Goal: Task Accomplishment & Management: Manage account settings

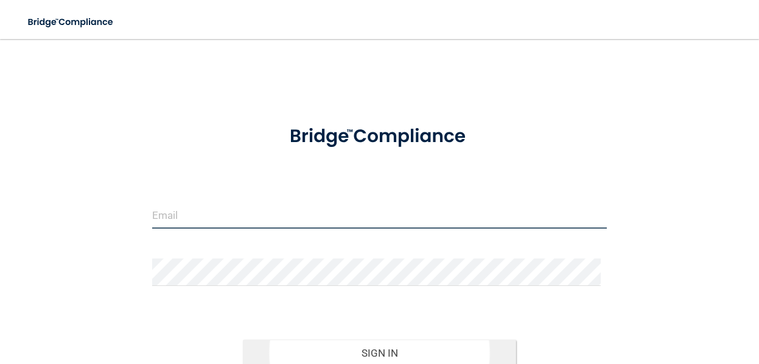
type input "[PERSON_NAME][EMAIL_ADDRESS][DOMAIN_NAME]"
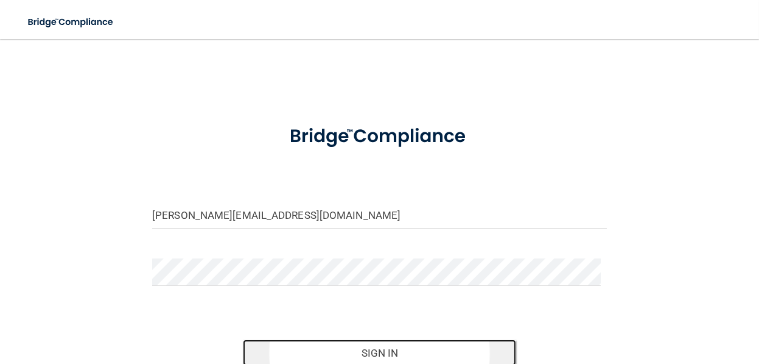
click at [390, 351] on button "Sign In" at bounding box center [379, 352] width 273 height 27
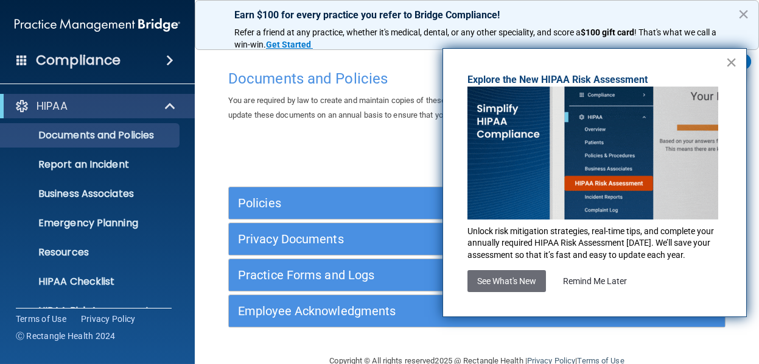
click at [733, 59] on button "×" at bounding box center [732, 61] width 12 height 19
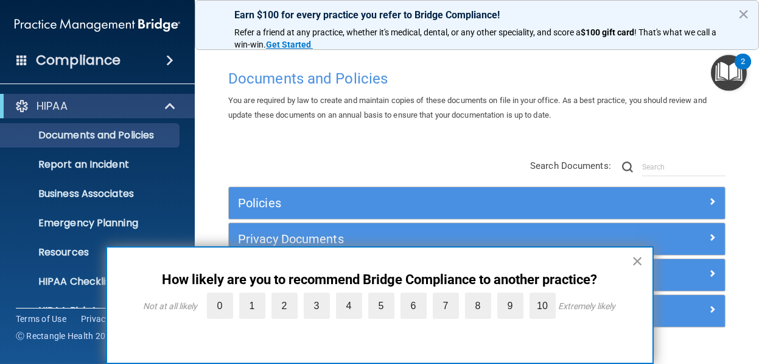
click at [637, 257] on button "×" at bounding box center [638, 260] width 12 height 19
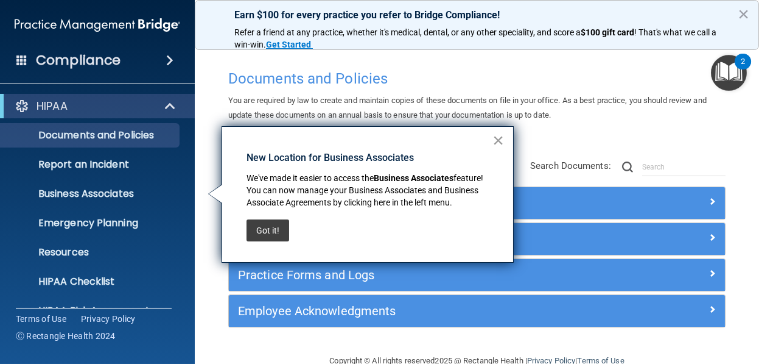
click at [496, 139] on button "×" at bounding box center [499, 139] width 12 height 19
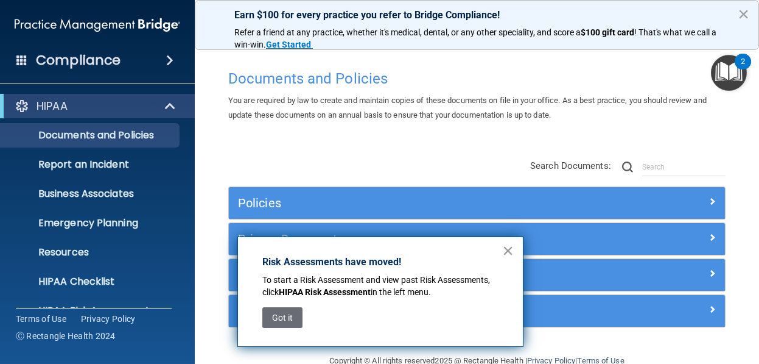
click at [507, 247] on button "×" at bounding box center [508, 250] width 12 height 19
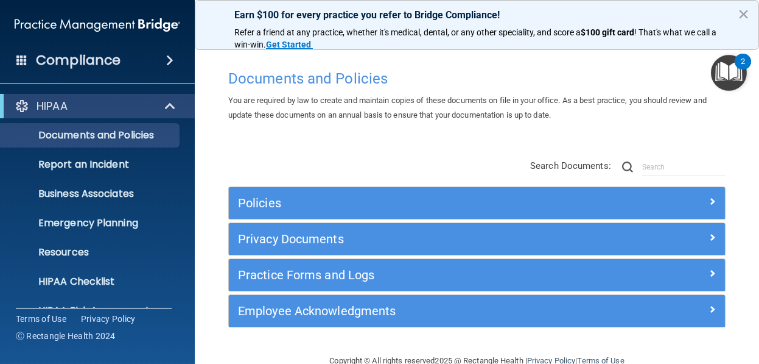
click at [104, 56] on h4 "Compliance" at bounding box center [78, 60] width 85 height 17
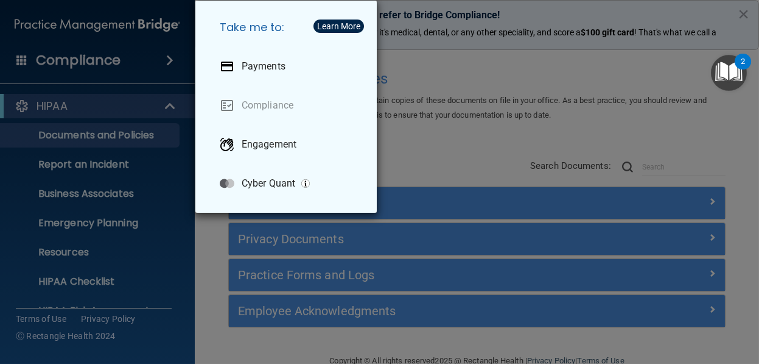
click at [137, 110] on div "Take me to: Payments Compliance Engagement Cyber Quant" at bounding box center [379, 182] width 759 height 364
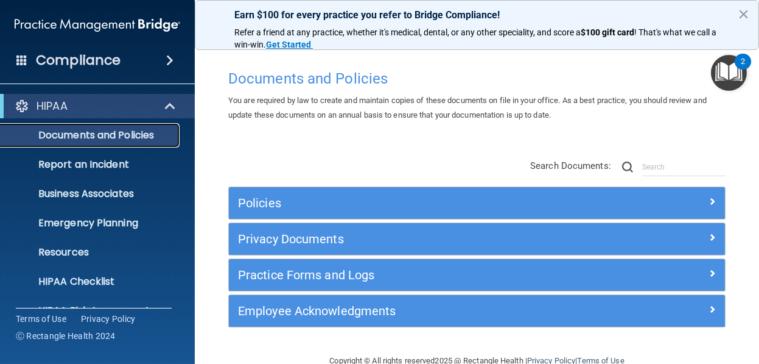
click at [136, 129] on p "Documents and Policies" at bounding box center [91, 135] width 166 height 12
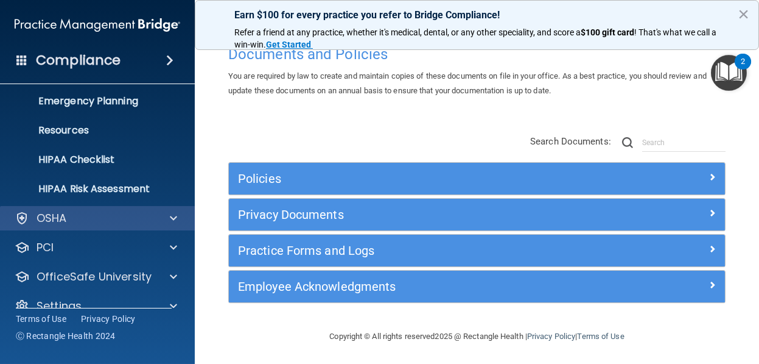
scroll to position [141, 0]
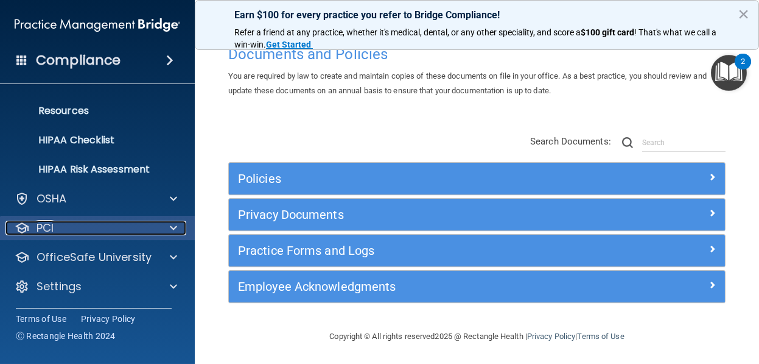
click at [122, 225] on div "PCI" at bounding box center [80, 227] width 151 height 15
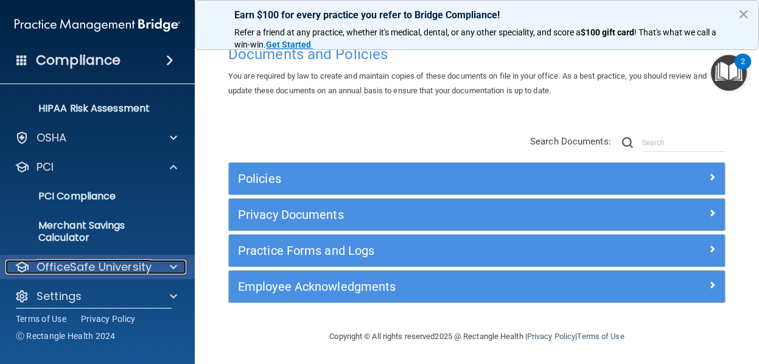
click at [120, 260] on p "OfficeSafe University" at bounding box center [94, 266] width 115 height 15
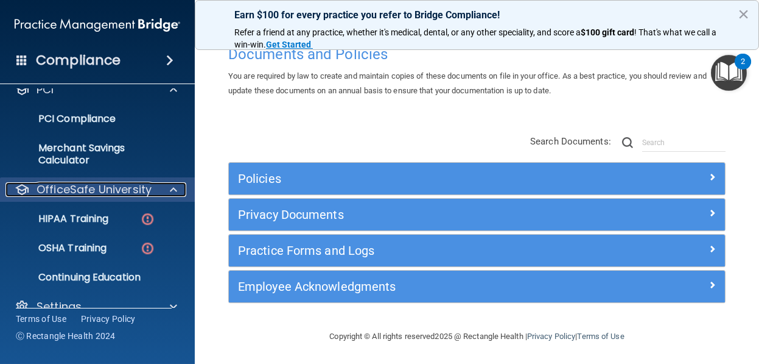
scroll to position [299, 0]
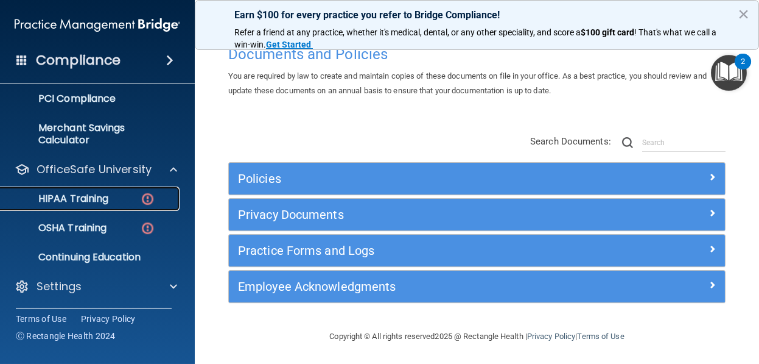
click at [100, 194] on p "HIPAA Training" at bounding box center [58, 198] width 100 height 12
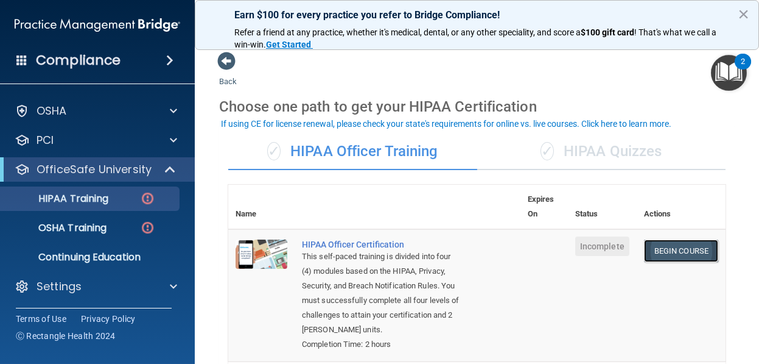
click at [662, 245] on link "Begin Course" at bounding box center [681, 250] width 74 height 23
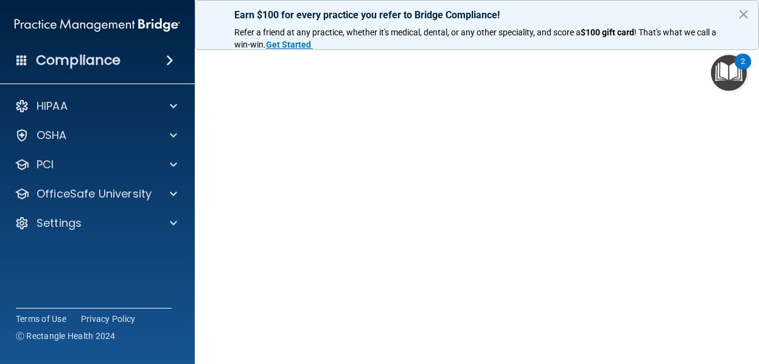
scroll to position [80, 0]
click at [729, 147] on main "HIPAA Officer Certification This course doesn’t expire until . Are you sure you…" at bounding box center [477, 201] width 565 height 325
click at [743, 6] on button "×" at bounding box center [744, 13] width 12 height 19
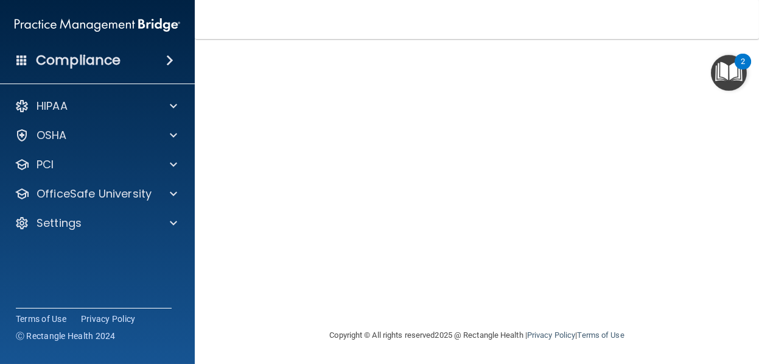
scroll to position [80, 0]
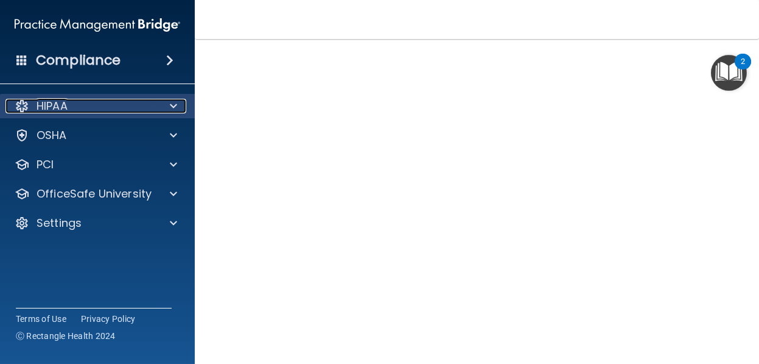
click at [177, 107] on span at bounding box center [173, 106] width 7 height 15
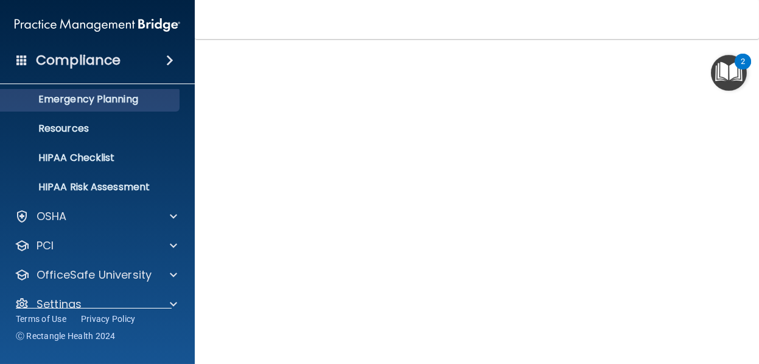
scroll to position [141, 0]
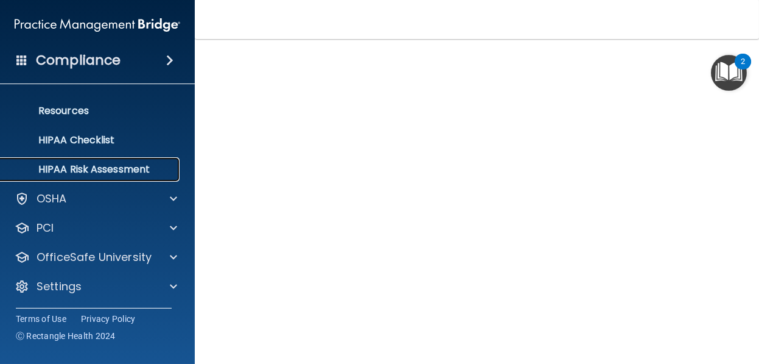
click at [135, 163] on p "HIPAA Risk Assessment" at bounding box center [91, 169] width 166 height 12
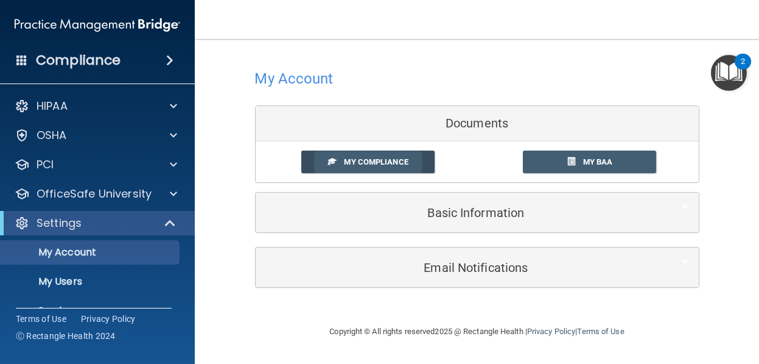
click at [376, 160] on span "My Compliance" at bounding box center [376, 161] width 64 height 9
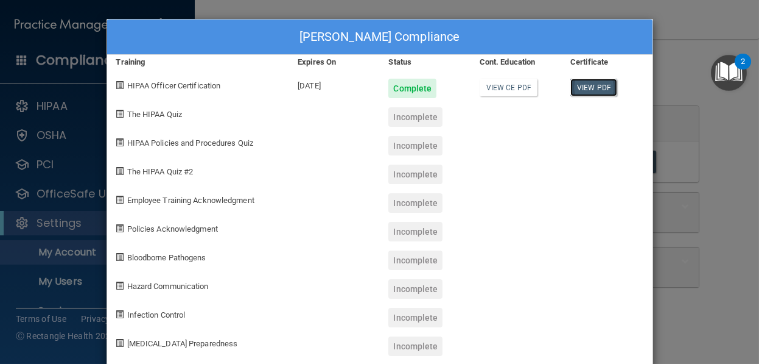
click at [580, 82] on link "View PDF" at bounding box center [594, 88] width 47 height 18
click at [513, 87] on link "View CE PDF" at bounding box center [509, 88] width 58 height 18
click at [410, 115] on div "Incomplete" at bounding box center [416, 116] width 54 height 19
click at [116, 110] on span at bounding box center [120, 114] width 8 height 8
click at [579, 80] on link "View PDF" at bounding box center [594, 88] width 47 height 18
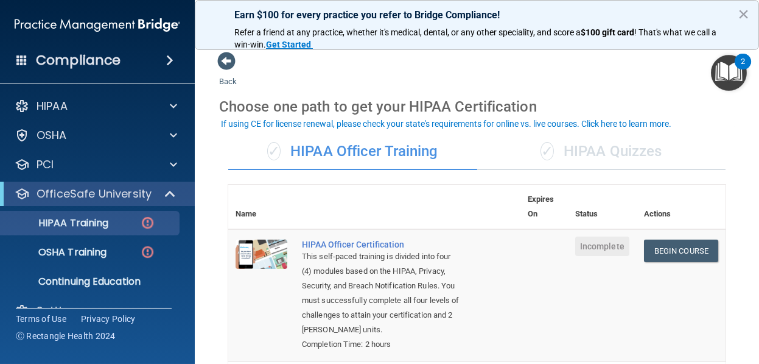
scroll to position [24, 0]
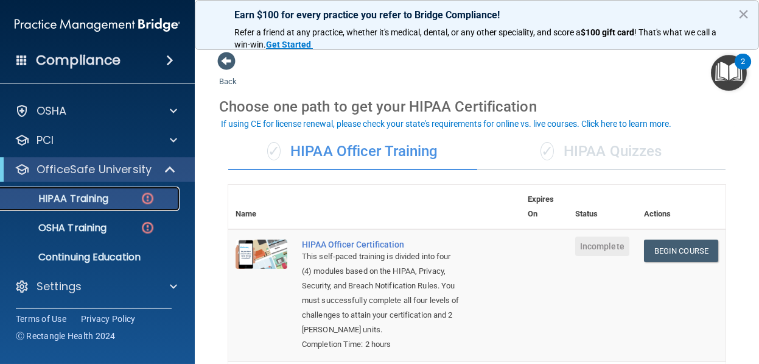
click at [102, 199] on p "HIPAA Training" at bounding box center [58, 198] width 100 height 12
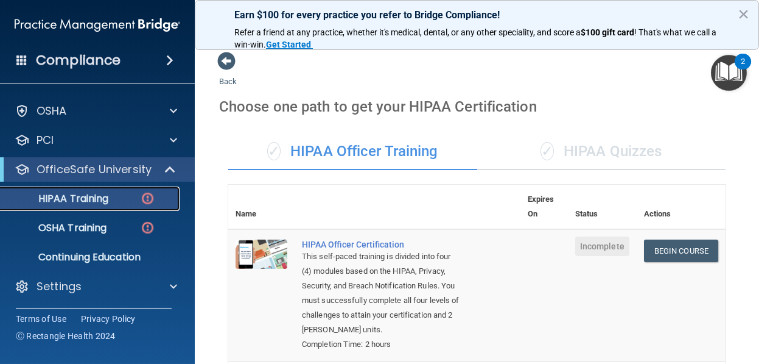
scroll to position [0, 0]
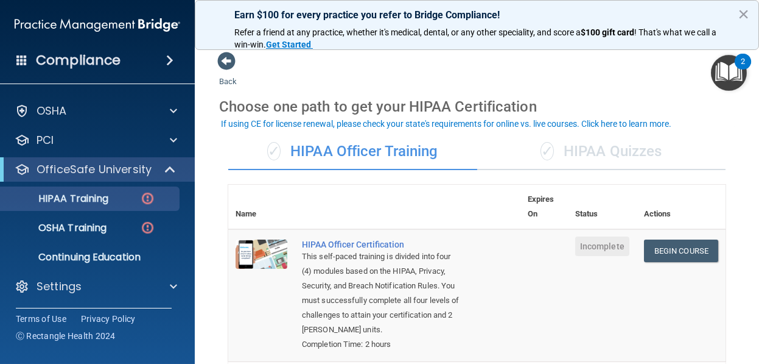
click at [375, 147] on div "✓ HIPAA Officer Training" at bounding box center [352, 151] width 249 height 37
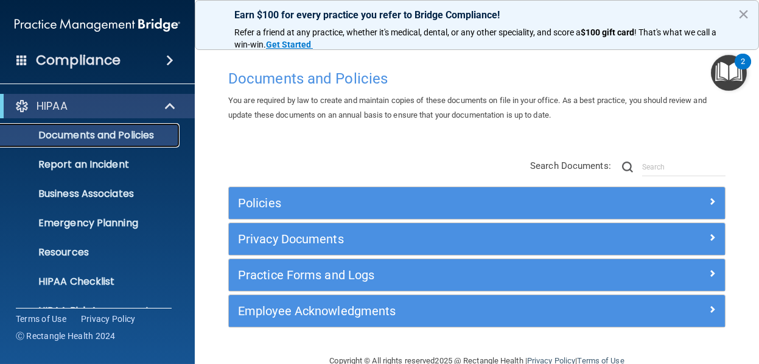
click at [93, 130] on p "Documents and Policies" at bounding box center [91, 135] width 166 height 12
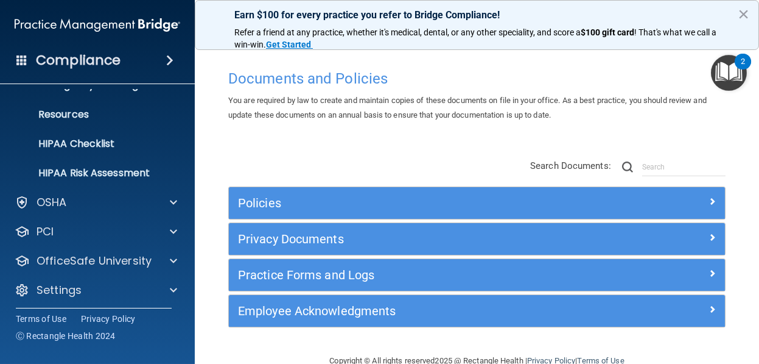
scroll to position [141, 0]
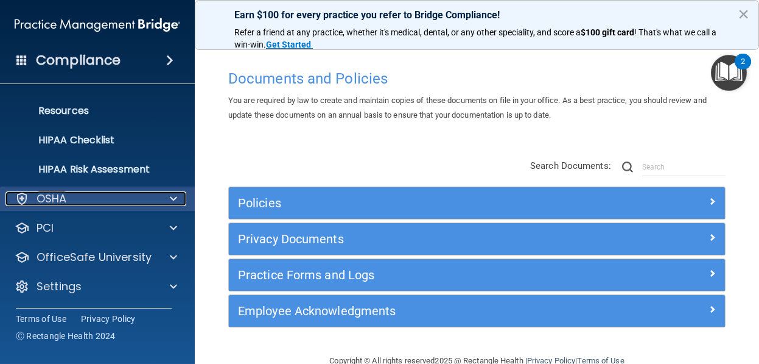
click at [60, 194] on p "OSHA" at bounding box center [52, 198] width 30 height 15
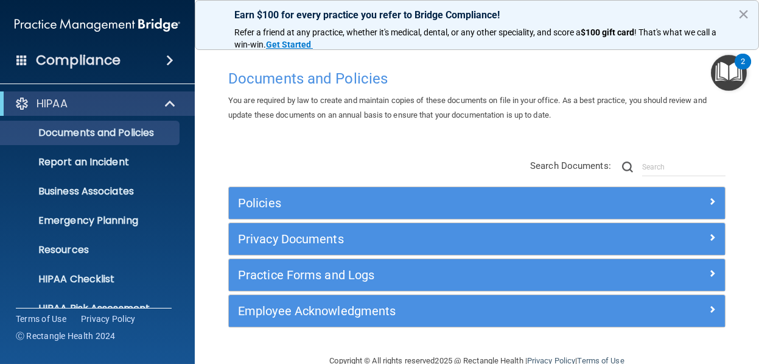
scroll to position [0, 0]
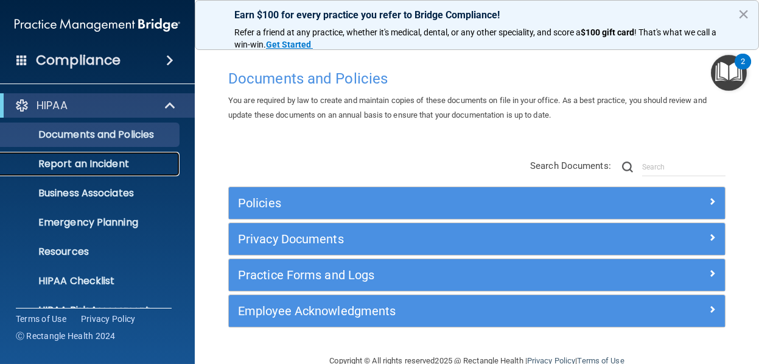
click at [88, 156] on link "Report an Incident" at bounding box center [84, 164] width 192 height 24
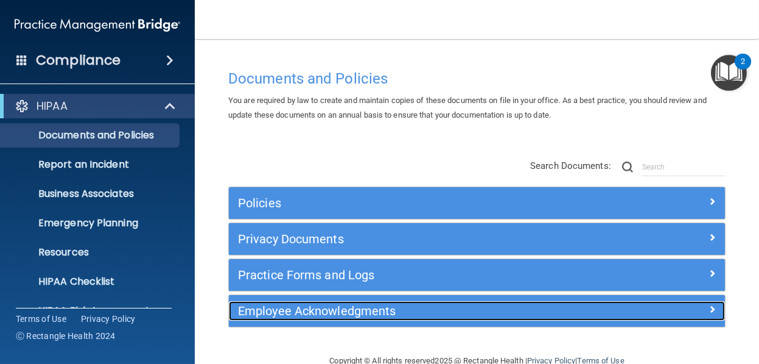
click at [321, 304] on h5 "Employee Acknowledgments" at bounding box center [415, 310] width 354 height 13
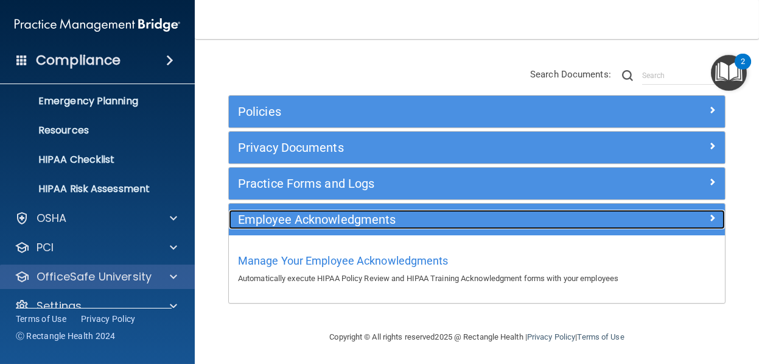
scroll to position [141, 0]
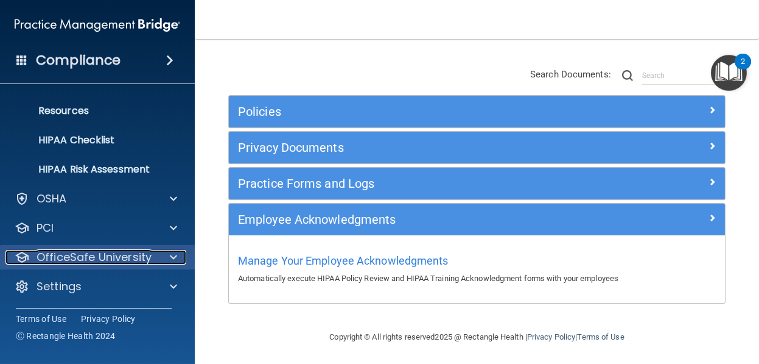
click at [131, 258] on p "OfficeSafe University" at bounding box center [94, 257] width 115 height 15
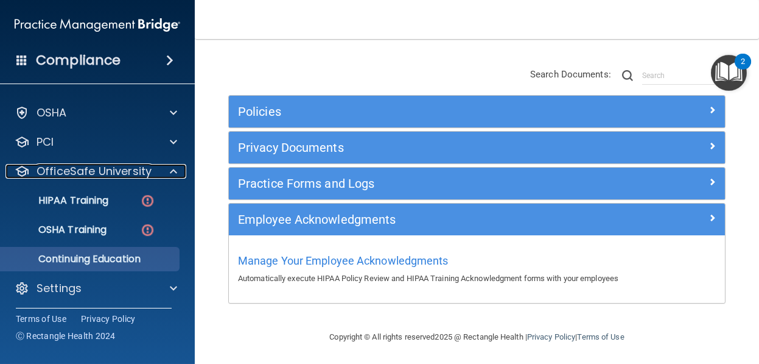
scroll to position [228, 0]
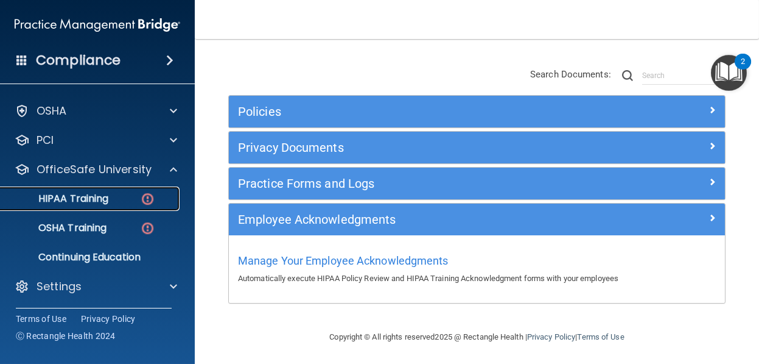
click at [95, 200] on p "HIPAA Training" at bounding box center [58, 198] width 100 height 12
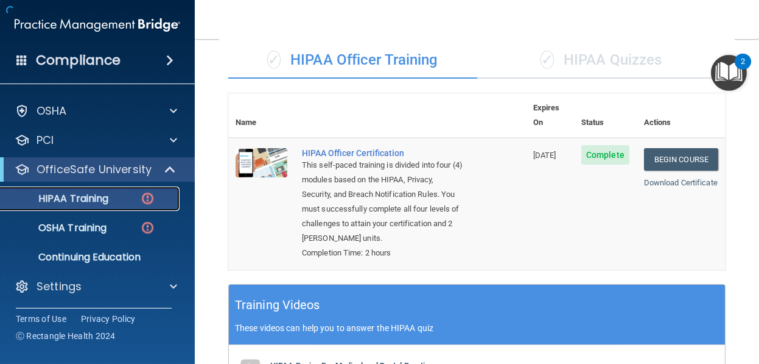
scroll to position [535, 0]
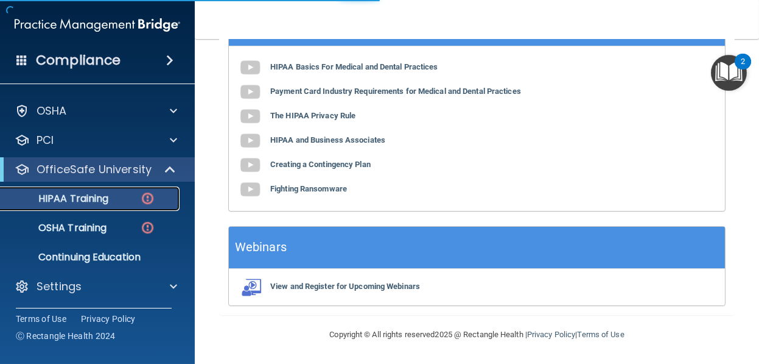
click at [147, 195] on img at bounding box center [147, 198] width 15 height 15
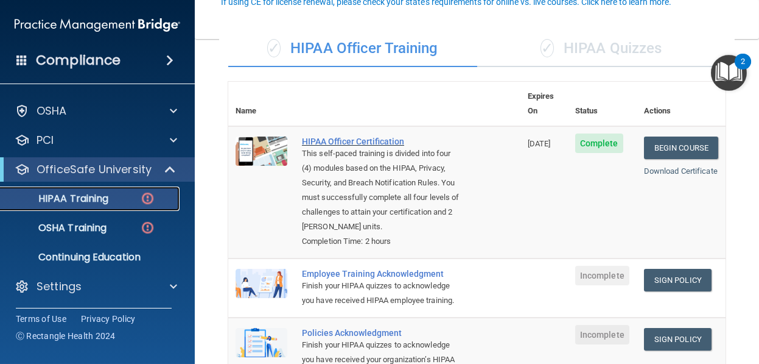
scroll to position [122, 0]
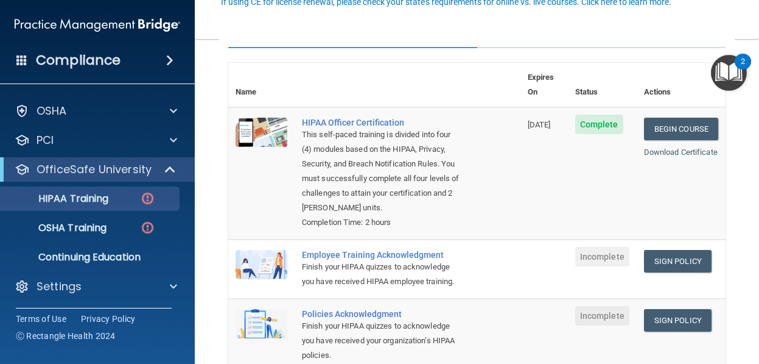
click at [342, 264] on div "Finish your HIPAA quizzes to acknowledge you have received HIPAA employee train…" at bounding box center [381, 273] width 158 height 29
click at [674, 255] on link "Sign Policy" at bounding box center [678, 261] width 68 height 23
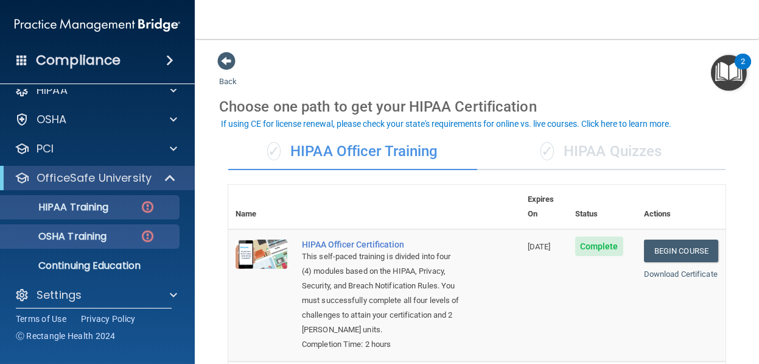
scroll to position [24, 0]
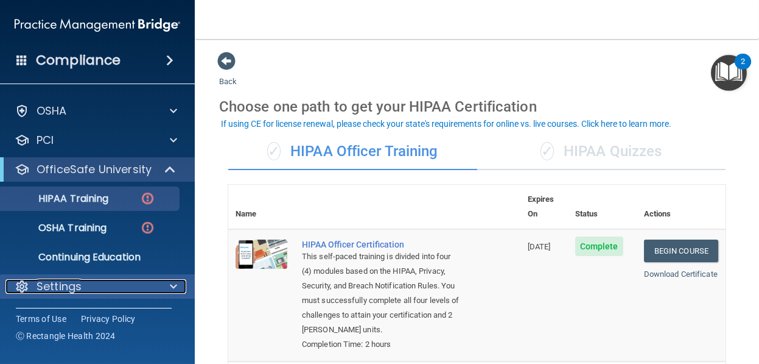
click at [172, 282] on span at bounding box center [173, 286] width 7 height 15
click at [177, 286] on div at bounding box center [172, 286] width 30 height 15
click at [175, 283] on span at bounding box center [173, 286] width 7 height 15
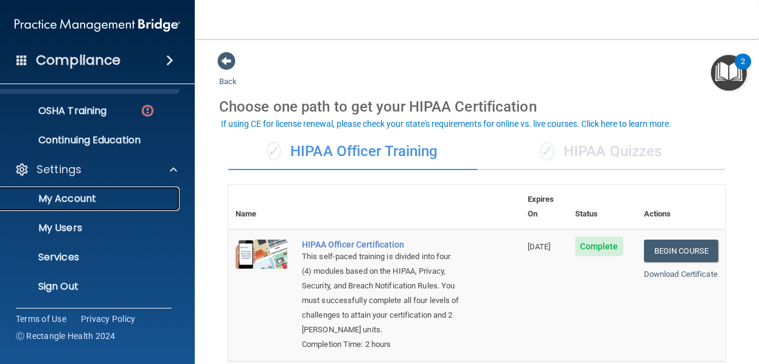
click at [90, 199] on p "My Account" at bounding box center [91, 198] width 166 height 12
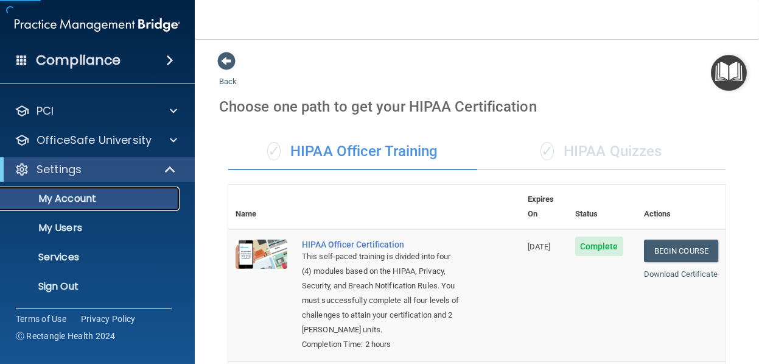
scroll to position [54, 0]
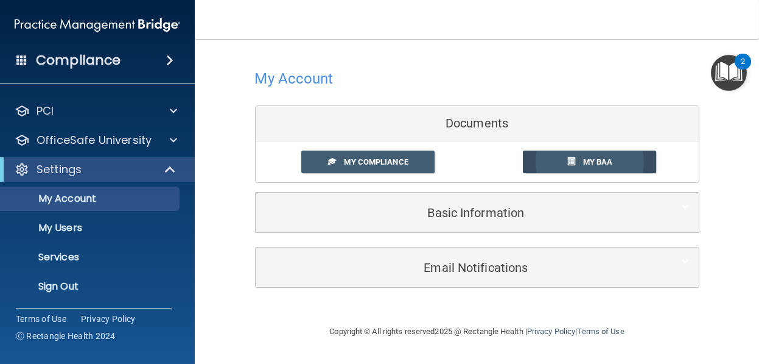
click at [603, 158] on span "My BAA" at bounding box center [598, 161] width 30 height 9
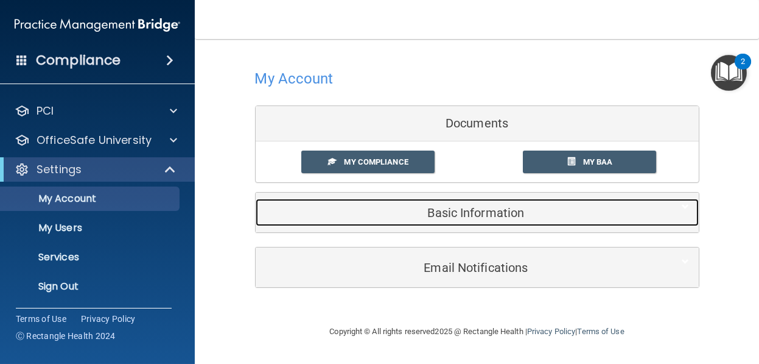
click at [476, 211] on h5 "Basic Information" at bounding box center [459, 212] width 388 height 13
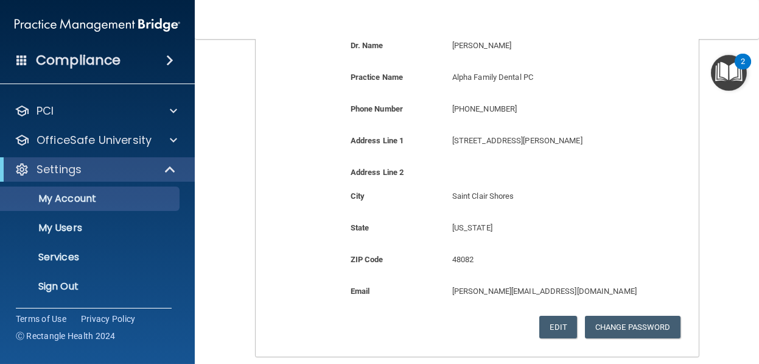
scroll to position [304, 0]
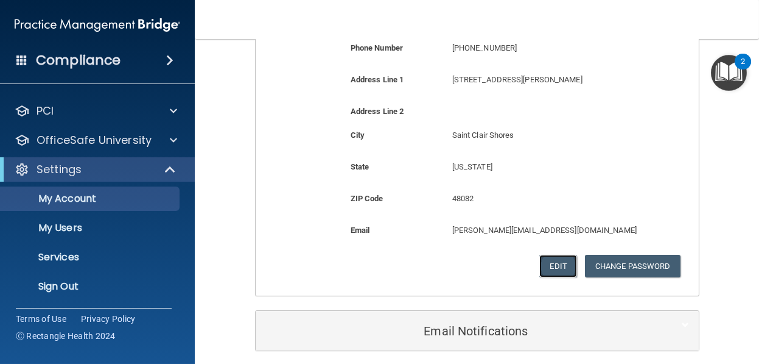
click at [549, 258] on button "Edit" at bounding box center [558, 266] width 37 height 23
select select "22"
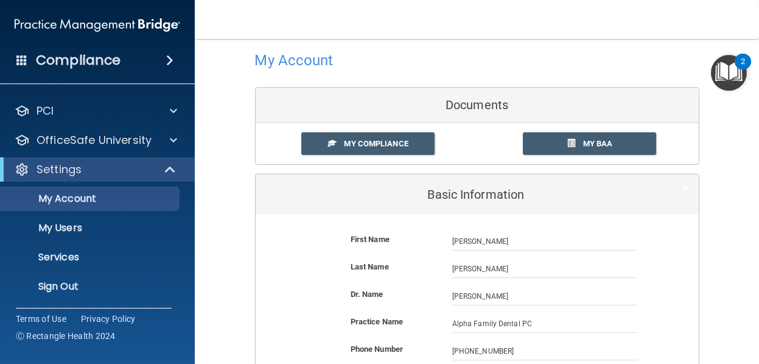
scroll to position [0, 0]
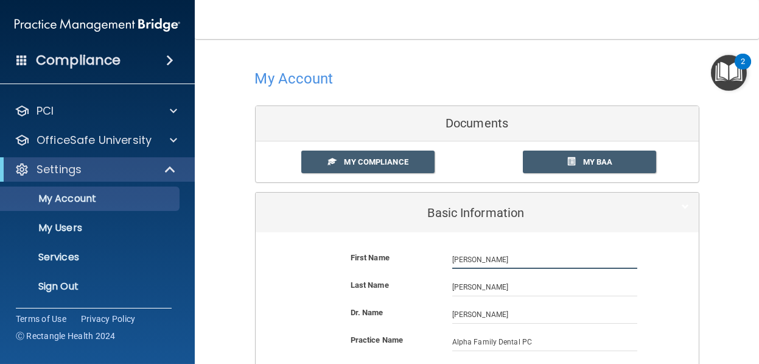
drag, startPoint x: 470, startPoint y: 259, endPoint x: 437, endPoint y: 257, distance: 33.6
click at [437, 257] on div "First Name cindy marsack cindy" at bounding box center [477, 259] width 425 height 18
click at [429, 261] on div "First Name" at bounding box center [393, 257] width 102 height 15
drag, startPoint x: 477, startPoint y: 256, endPoint x: 418, endPoint y: 258, distance: 59.7
click at [418, 258] on div "First Name cindy marsack cindy" at bounding box center [477, 259] width 425 height 18
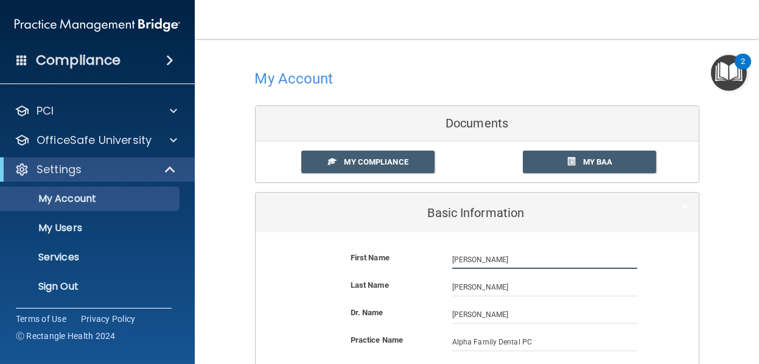
type input "Eliana"
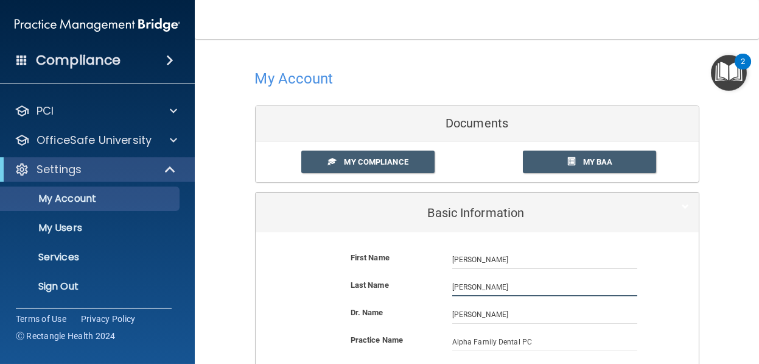
drag, startPoint x: 488, startPoint y: 286, endPoint x: 431, endPoint y: 290, distance: 57.4
click at [431, 290] on div "Last Name marsack" at bounding box center [477, 287] width 425 height 18
type input "Sanchez"
click at [424, 297] on div "Last Name Sanchez" at bounding box center [477, 291] width 425 height 27
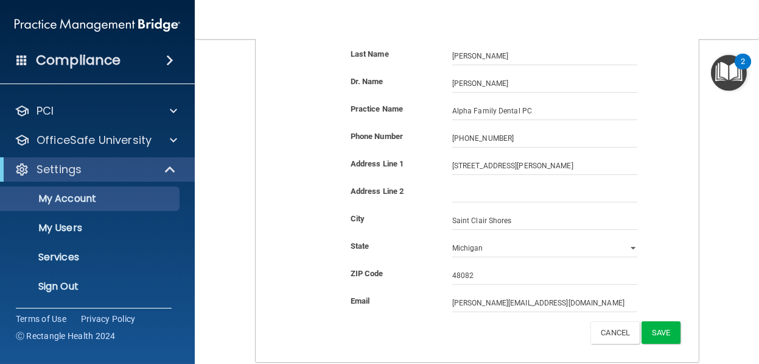
scroll to position [304, 0]
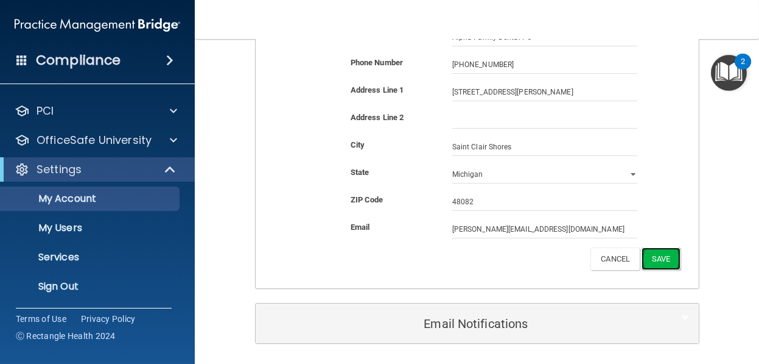
click at [668, 258] on button "Save" at bounding box center [661, 258] width 38 height 23
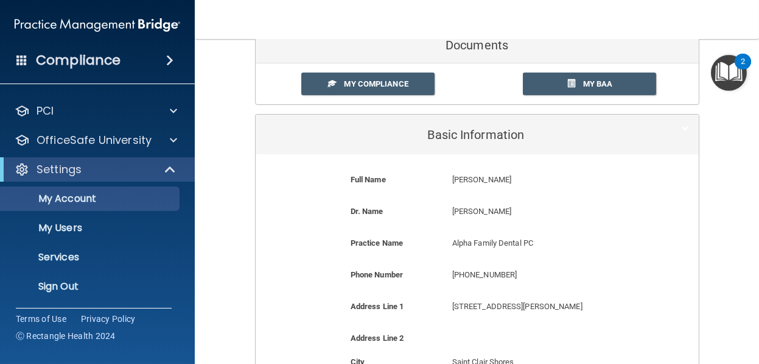
scroll to position [0, 0]
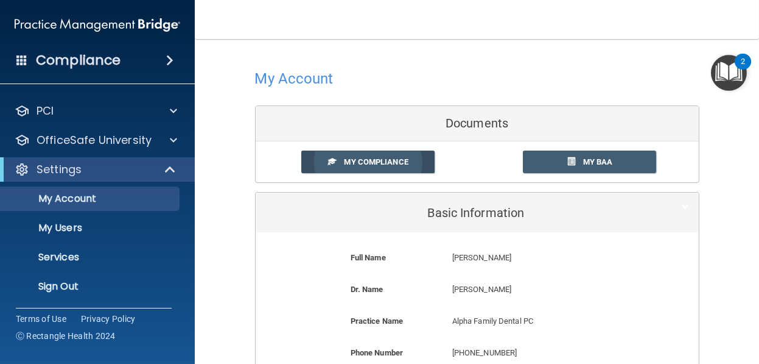
click at [353, 161] on span "My Compliance" at bounding box center [376, 161] width 64 height 9
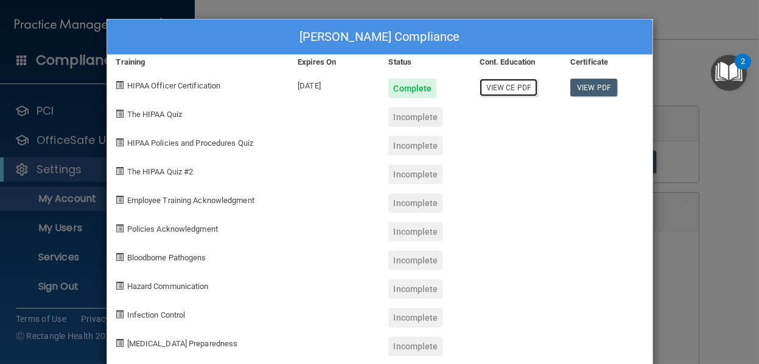
click at [499, 83] on link "View CE PDF" at bounding box center [509, 88] width 58 height 18
click at [583, 84] on link "View PDF" at bounding box center [594, 88] width 47 height 18
click at [54, 199] on div "Eliana Sanchez's Compliance Training Expires On Status Cont. Education Certific…" at bounding box center [379, 182] width 759 height 364
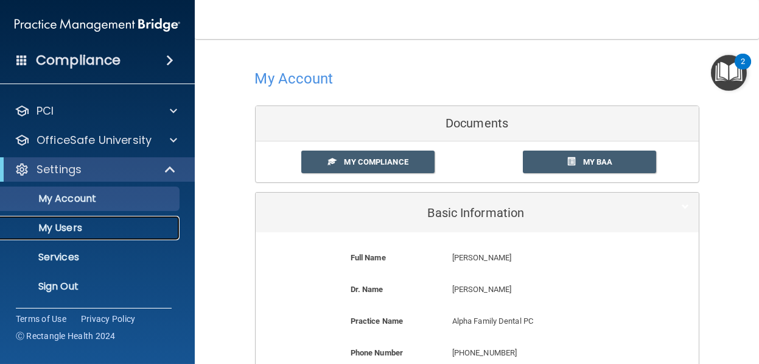
click at [77, 226] on p "My Users" at bounding box center [91, 228] width 166 height 12
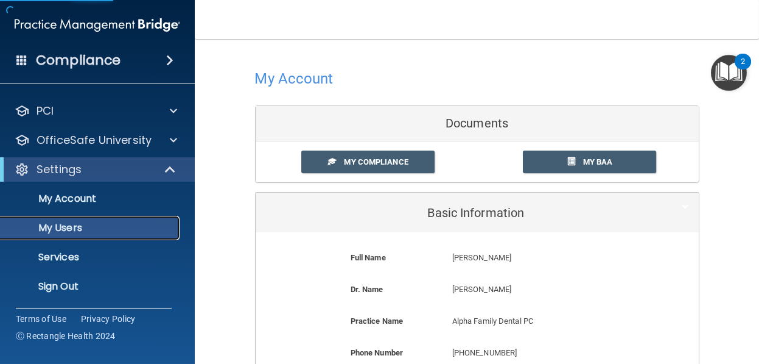
select select "20"
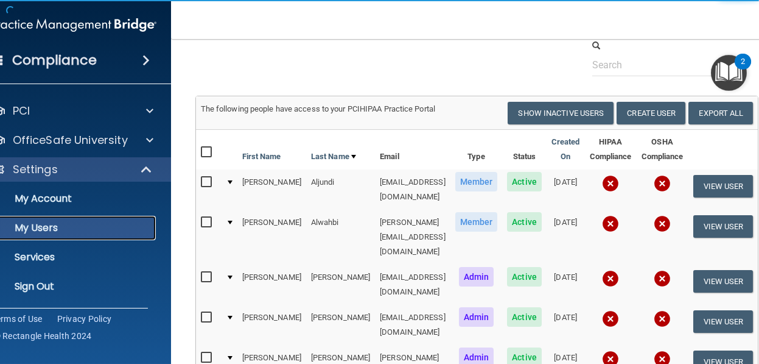
scroll to position [61, 0]
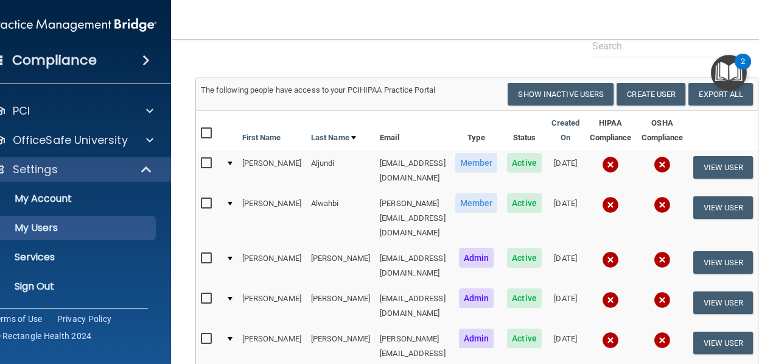
click at [208, 199] on input "checkbox" at bounding box center [208, 204] width 14 height 10
checkbox input "true"
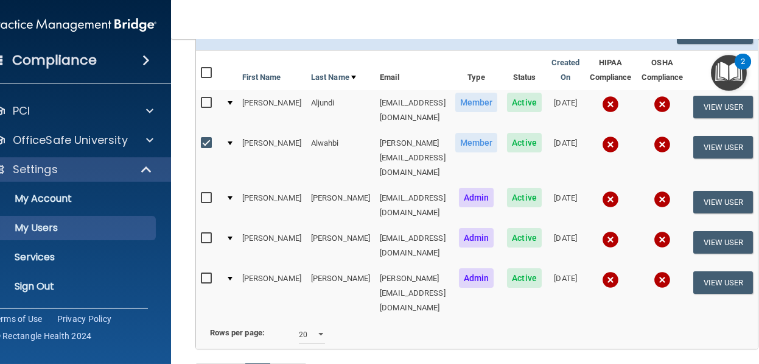
scroll to position [104, 0]
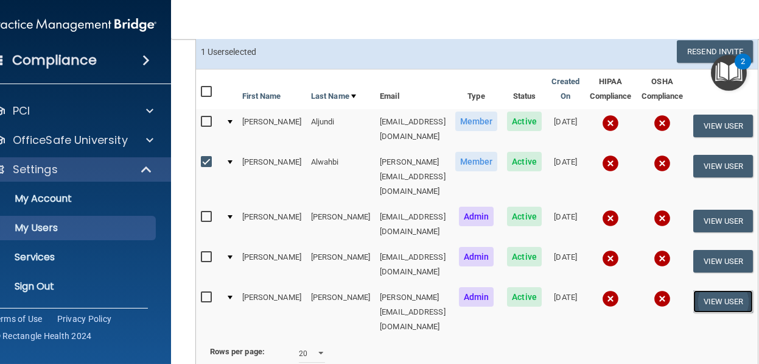
click at [708, 290] on button "View User" at bounding box center [724, 301] width 60 height 23
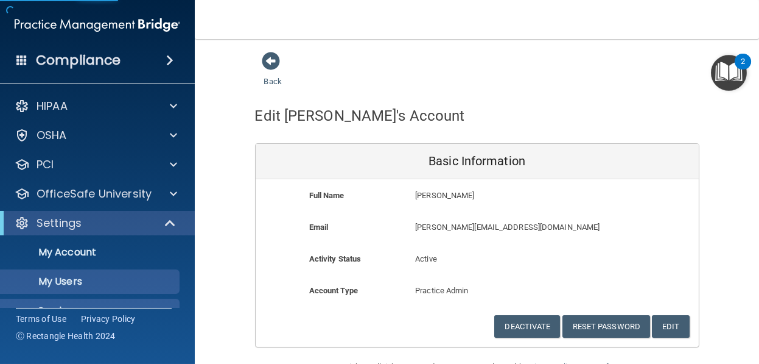
select select "20"
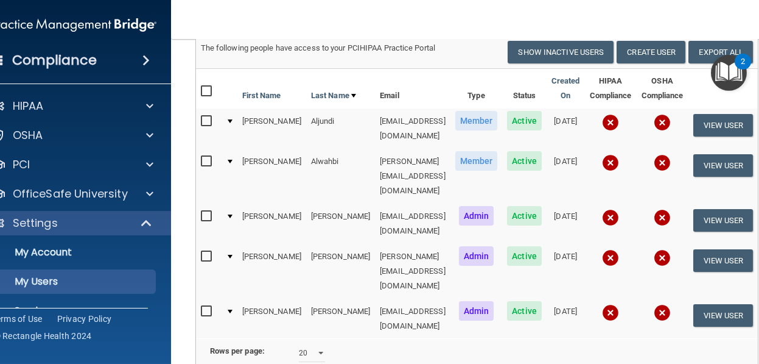
scroll to position [122, 0]
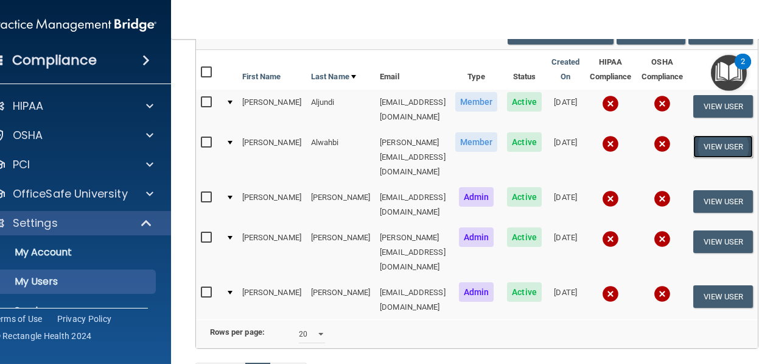
click at [708, 141] on button "View User" at bounding box center [724, 146] width 60 height 23
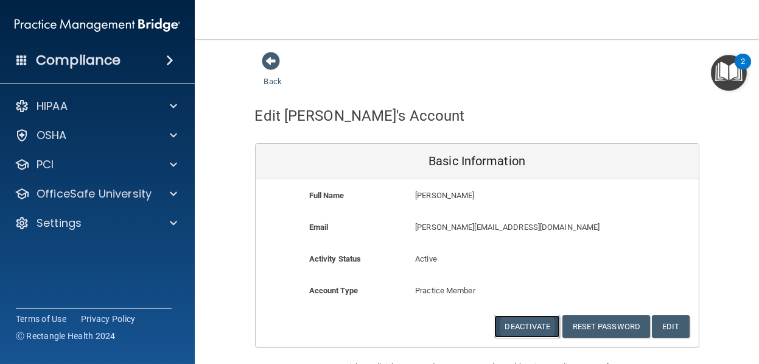
click at [537, 325] on button "Deactivate" at bounding box center [527, 326] width 66 height 23
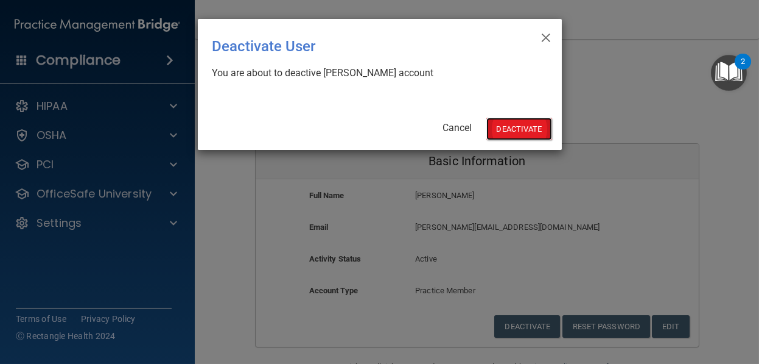
click at [526, 122] on button "Deactivate" at bounding box center [520, 129] width 66 height 23
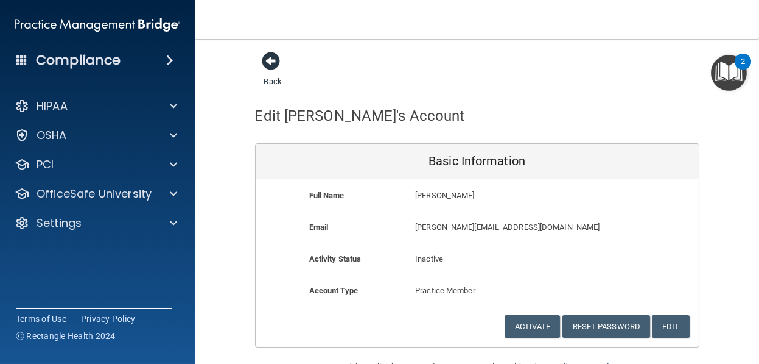
click at [269, 62] on span at bounding box center [271, 61] width 18 height 18
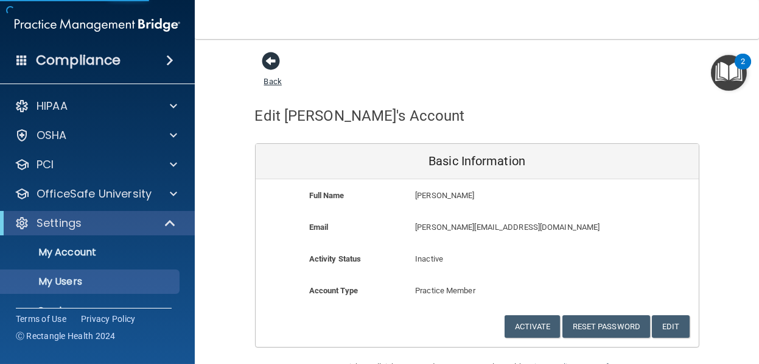
select select "20"
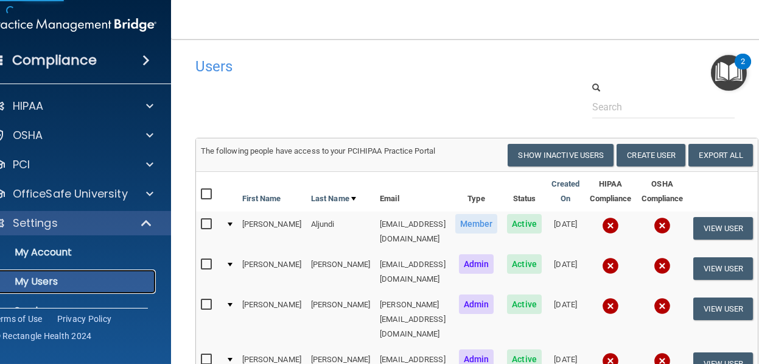
click at [54, 281] on p "My Users" at bounding box center [67, 281] width 166 height 12
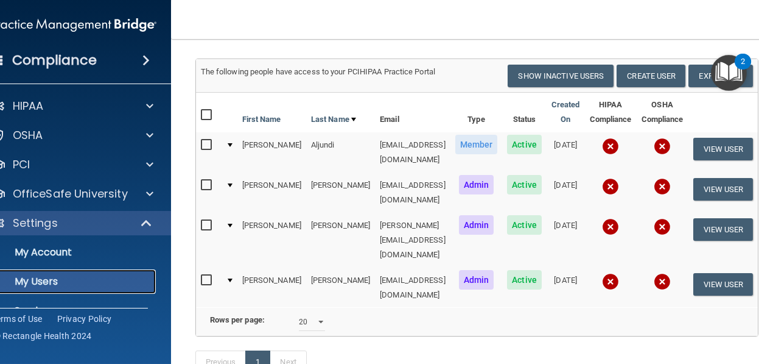
scroll to position [61, 0]
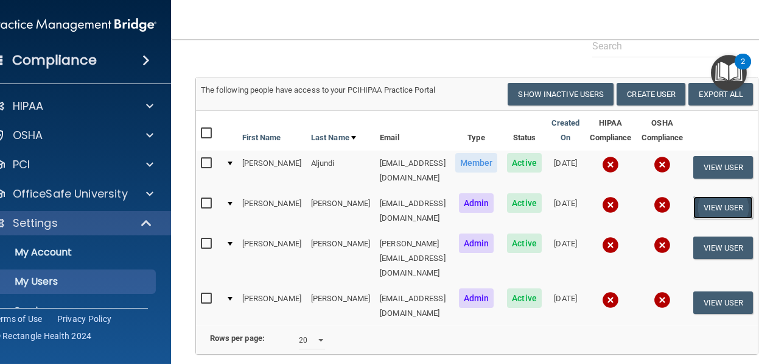
click at [706, 199] on button "View User" at bounding box center [724, 207] width 60 height 23
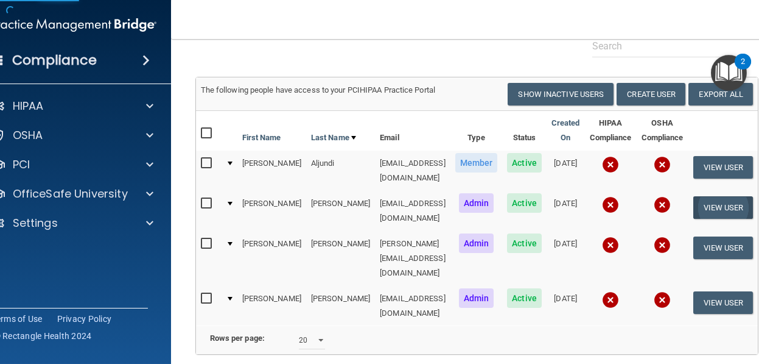
scroll to position [30, 0]
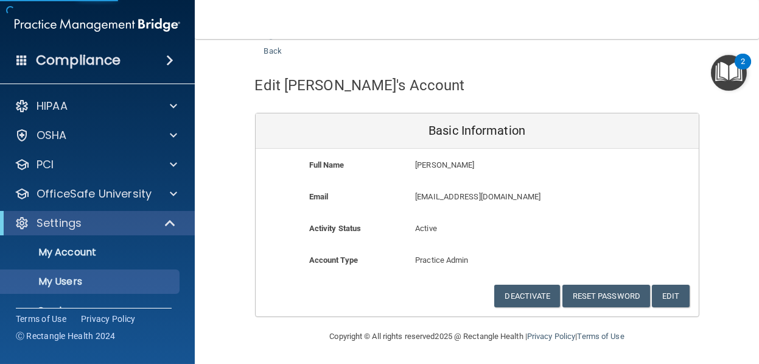
scroll to position [130, 0]
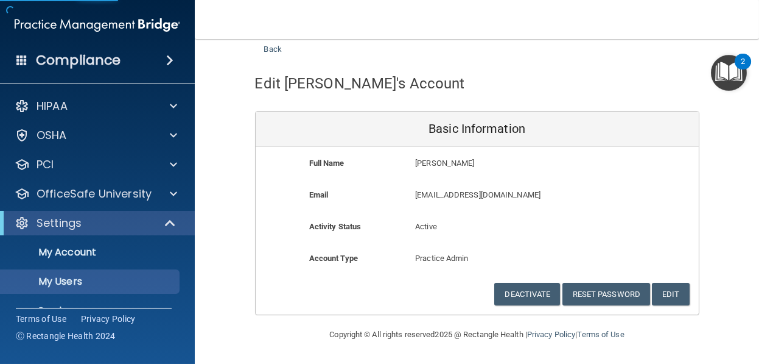
select select "20"
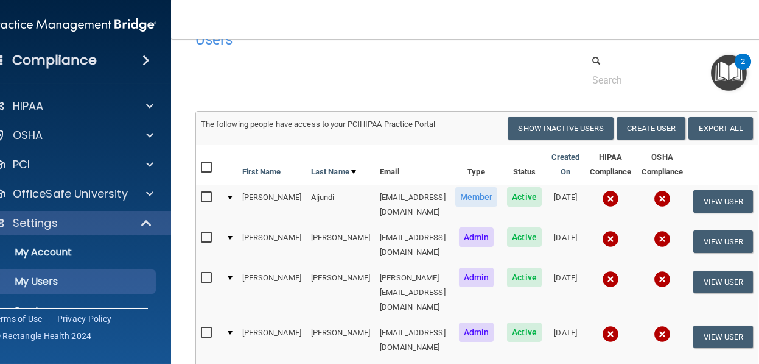
scroll to position [8, 0]
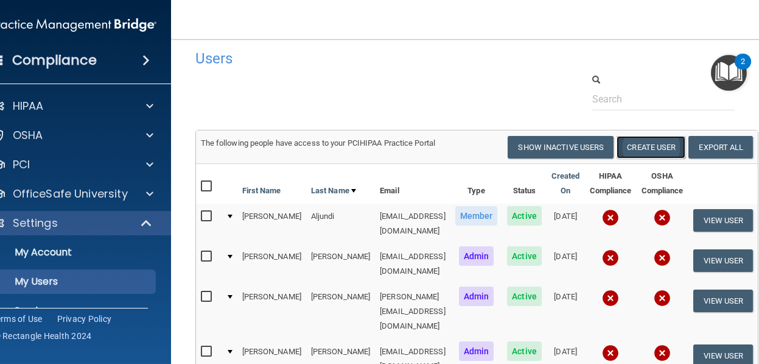
click at [636, 143] on button "Create User" at bounding box center [651, 147] width 69 height 23
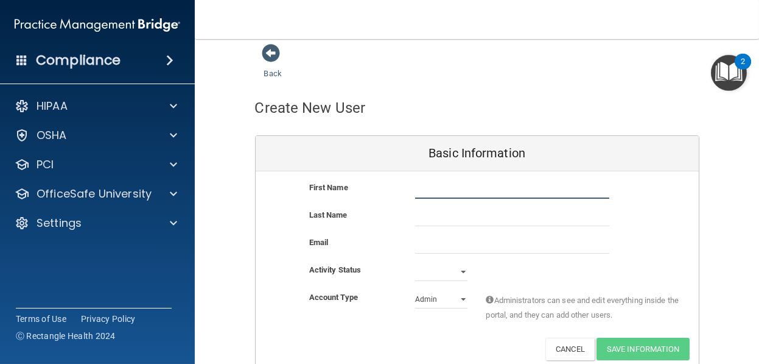
click at [438, 189] on input "text" at bounding box center [512, 189] width 194 height 18
type input "Ariana"
click at [425, 216] on input "text" at bounding box center [512, 217] width 194 height 18
type input "[PERSON_NAME]"
click at [457, 294] on select "Admin Member" at bounding box center [441, 299] width 52 height 18
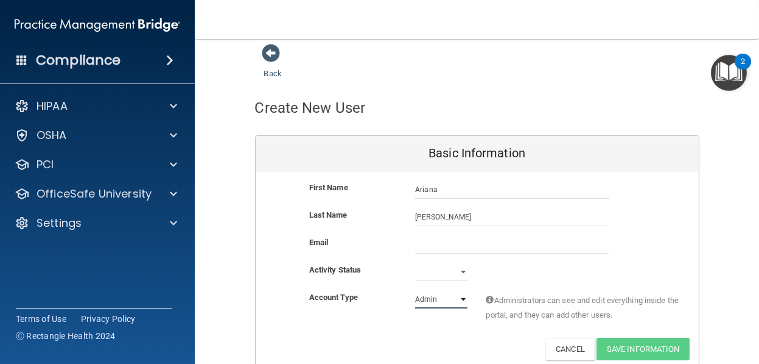
select select "practice_member"
click at [415, 290] on select "Admin Member" at bounding box center [441, 299] width 52 height 18
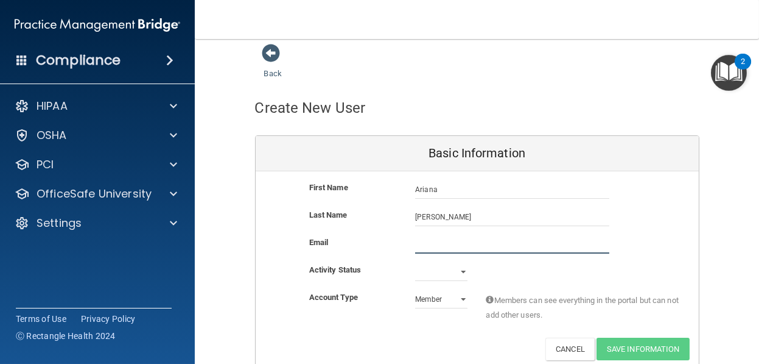
click at [417, 243] on input "email" at bounding box center [512, 244] width 194 height 18
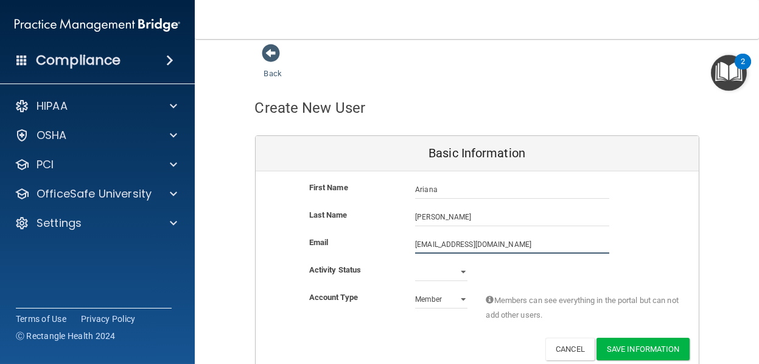
type input "arianalag@gmail.com"
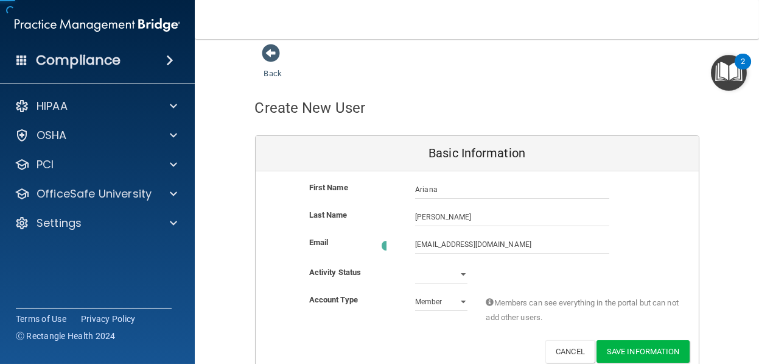
click at [290, 243] on div "Email arianalag@gmail.com arianalag@gmail.com" at bounding box center [477, 245] width 443 height 21
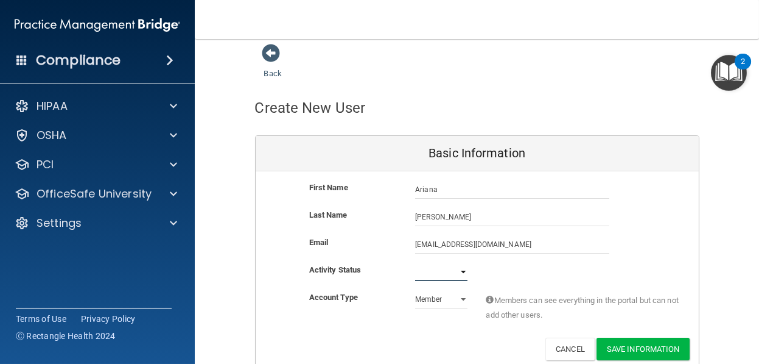
click at [457, 267] on select "Active Inactive" at bounding box center [441, 271] width 52 height 18
select select "active"
click at [415, 262] on select "Active Inactive" at bounding box center [441, 271] width 52 height 18
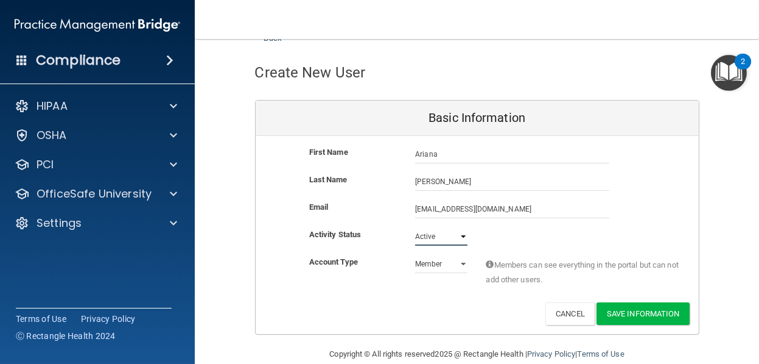
scroll to position [61, 0]
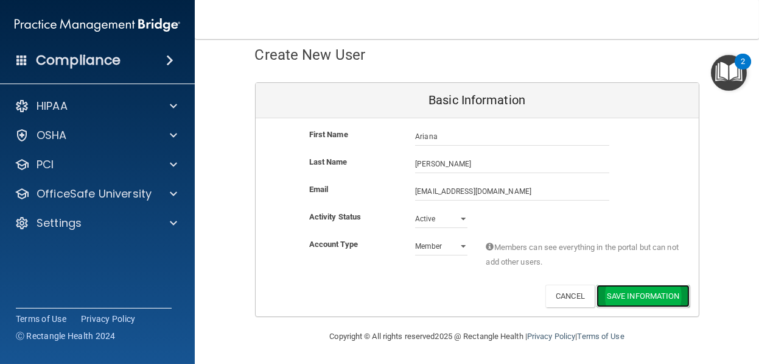
click at [642, 294] on button "Save Information" at bounding box center [643, 295] width 93 height 23
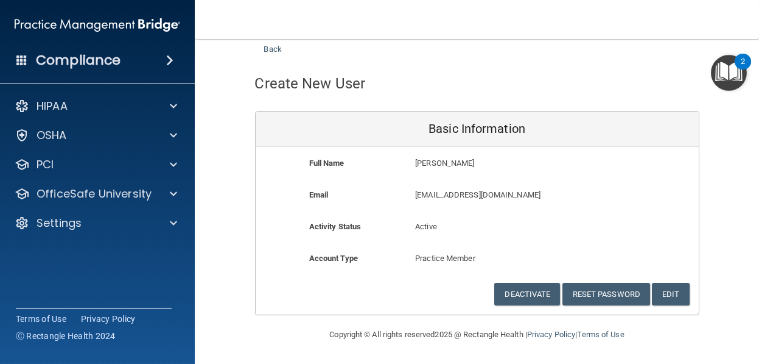
scroll to position [30, 0]
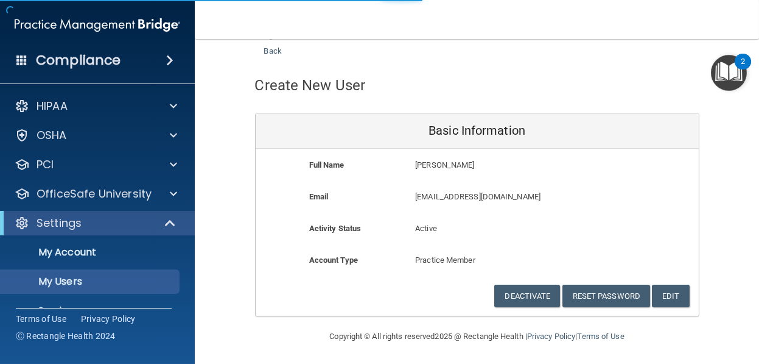
select select "20"
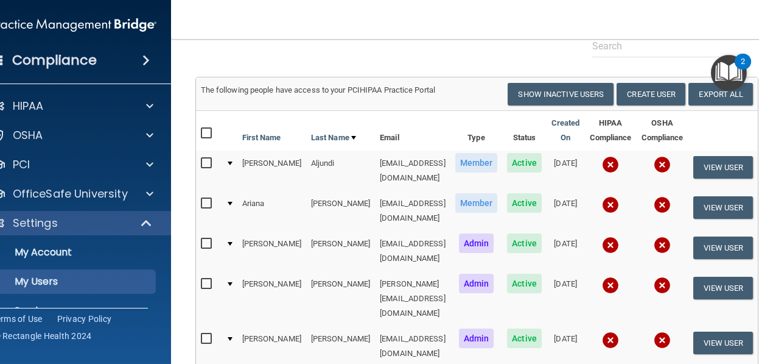
scroll to position [88, 0]
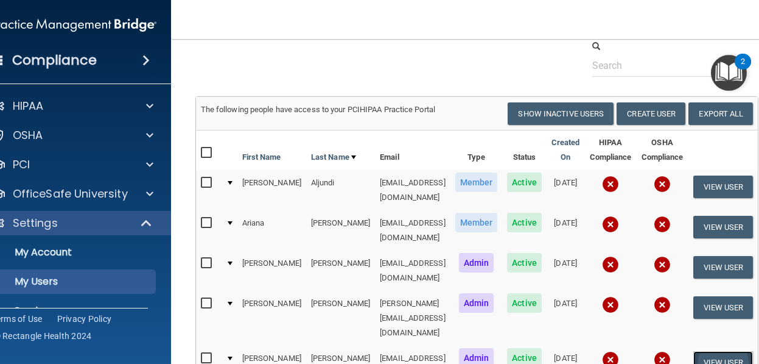
click at [711, 351] on button "View User" at bounding box center [724, 362] width 60 height 23
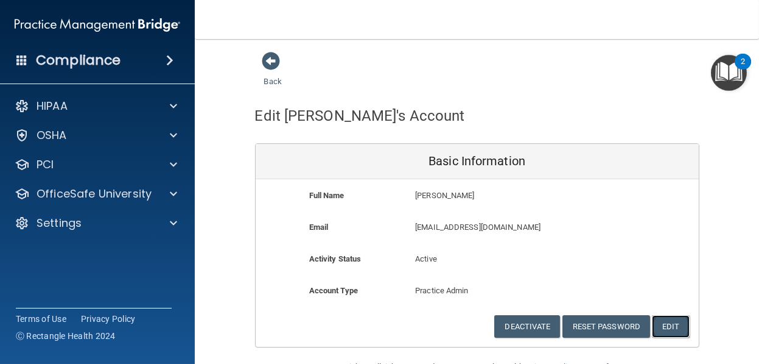
click at [661, 326] on button "Edit" at bounding box center [670, 326] width 37 height 23
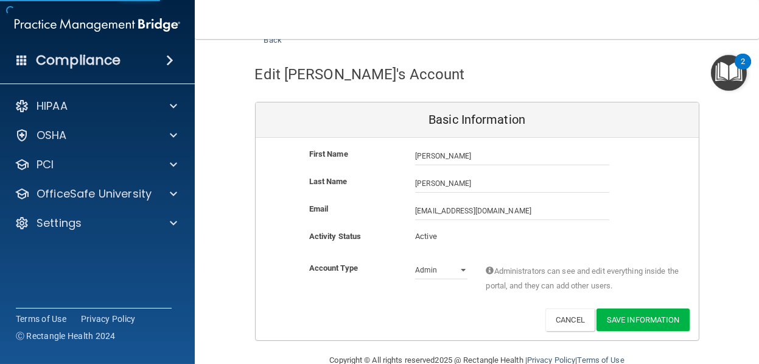
scroll to position [61, 0]
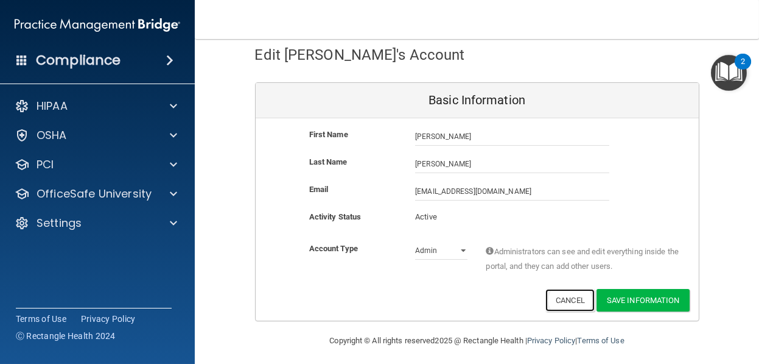
click at [561, 297] on button "Cancel" at bounding box center [570, 300] width 49 height 23
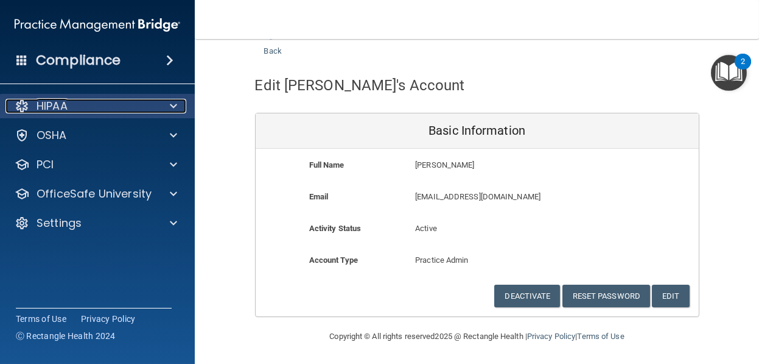
click at [173, 108] on span at bounding box center [173, 106] width 7 height 15
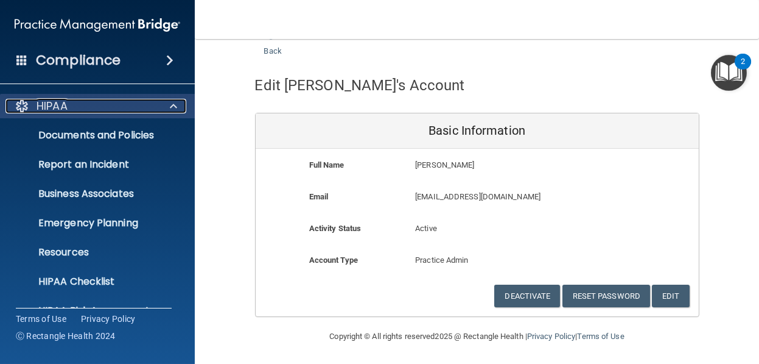
click at [173, 108] on span at bounding box center [173, 106] width 7 height 15
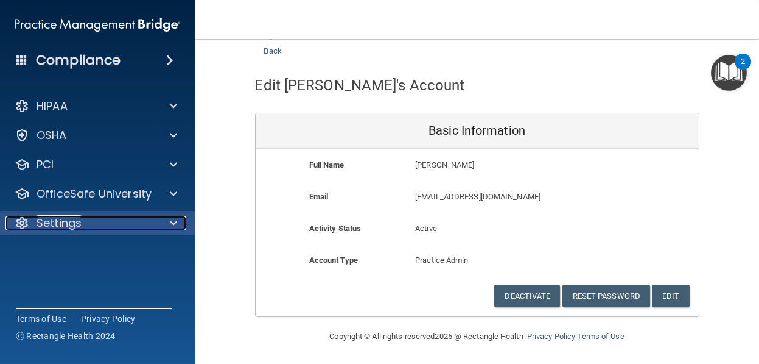
click at [172, 221] on span at bounding box center [173, 223] width 7 height 15
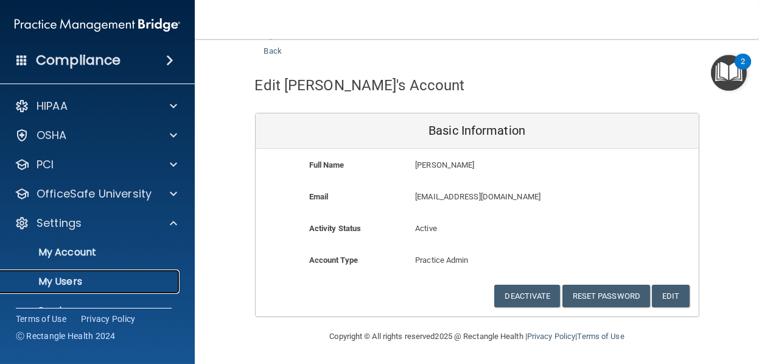
click at [133, 275] on p "My Users" at bounding box center [91, 281] width 166 height 12
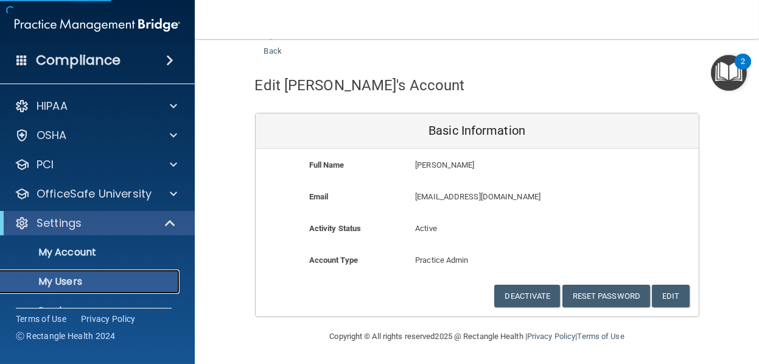
scroll to position [163, 0]
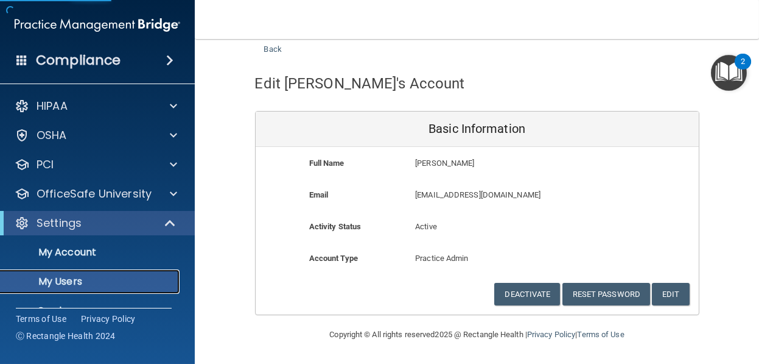
select select "20"
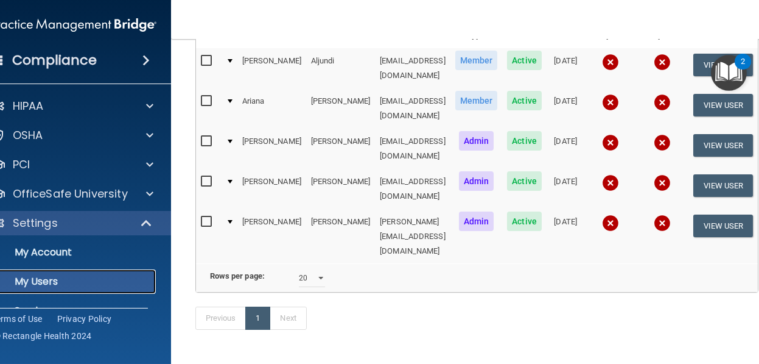
scroll to position [102, 0]
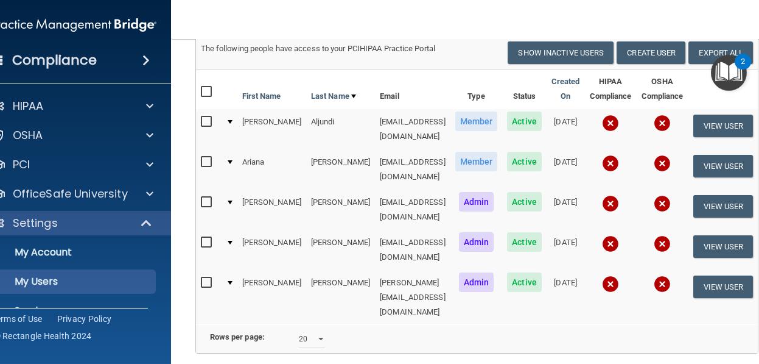
click at [602, 275] on img at bounding box center [610, 283] width 17 height 17
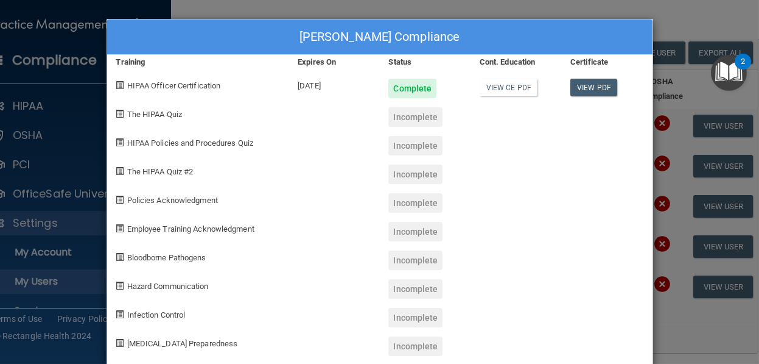
click at [589, 141] on div at bounding box center [606, 141] width 91 height 29
click at [590, 9] on div "Eliana Sanchez's Compliance Training Expires On Status Cont. Education Certific…" at bounding box center [379, 182] width 759 height 364
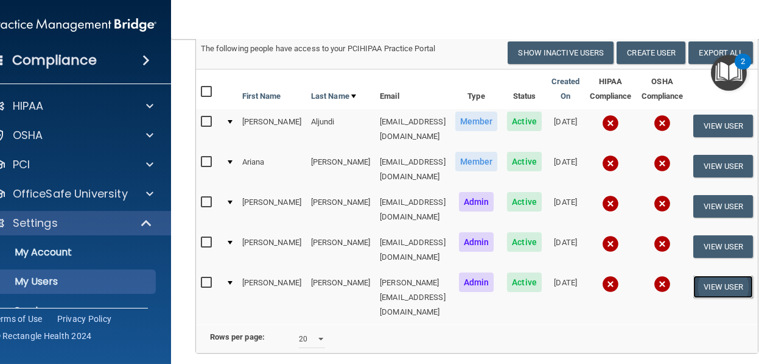
click at [707, 275] on button "View User" at bounding box center [724, 286] width 60 height 23
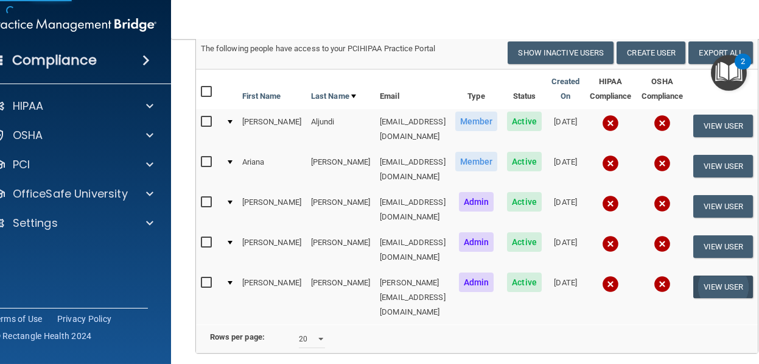
scroll to position [30, 0]
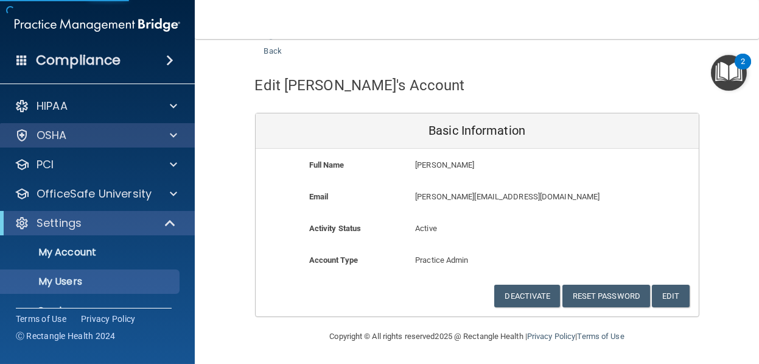
scroll to position [163, 0]
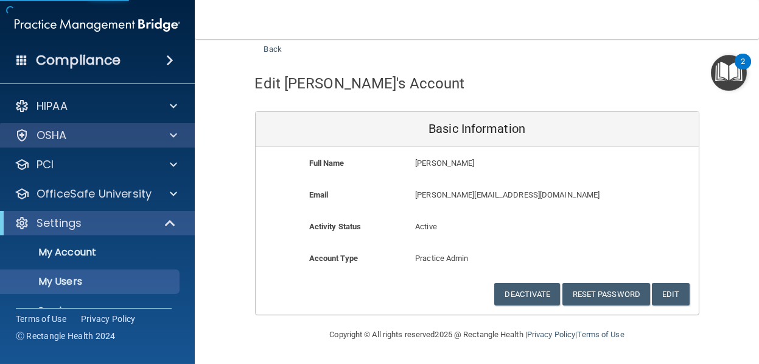
select select "20"
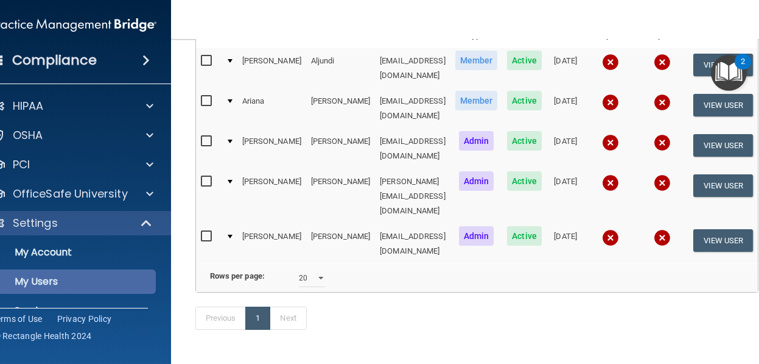
scroll to position [54, 0]
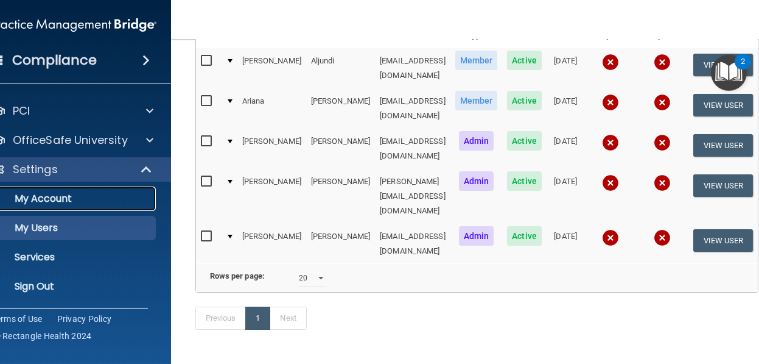
click at [62, 198] on p "My Account" at bounding box center [67, 198] width 166 height 12
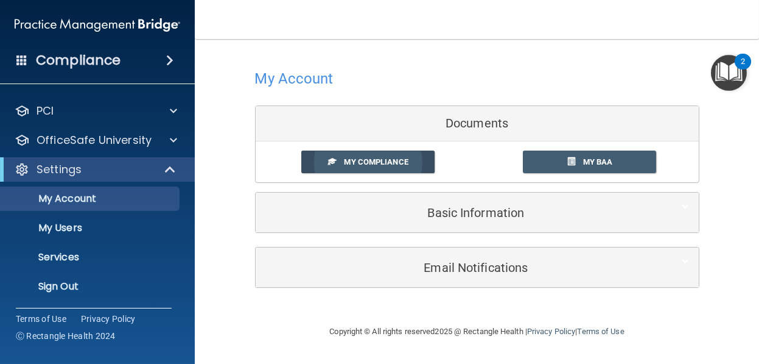
click at [368, 161] on span "My Compliance" at bounding box center [376, 161] width 64 height 9
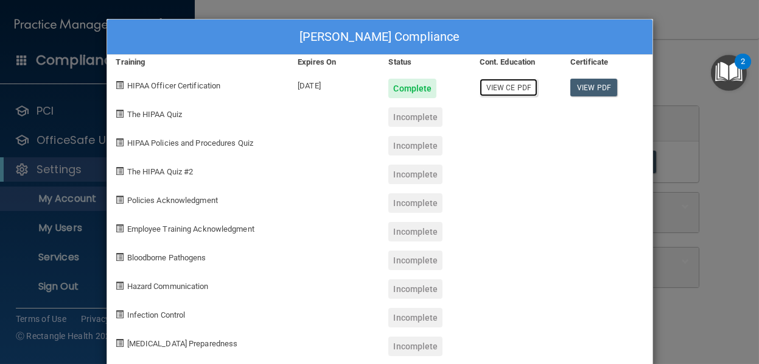
click at [505, 85] on link "View CE PDF" at bounding box center [509, 88] width 58 height 18
click at [161, 112] on span "The HIPAA Quiz" at bounding box center [154, 114] width 55 height 9
click at [599, 37] on div "Eliana Sanchez's Compliance" at bounding box center [380, 36] width 546 height 35
click at [546, 11] on div "Eliana Sanchez's Compliance Training Expires On Status Cont. Education Certific…" at bounding box center [379, 182] width 759 height 364
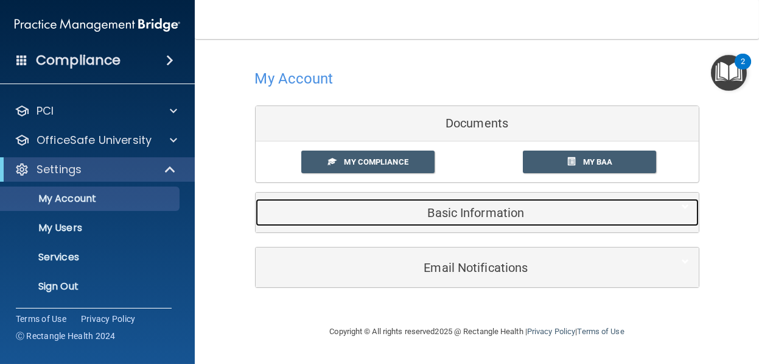
click at [468, 212] on h5 "Basic Information" at bounding box center [459, 212] width 388 height 13
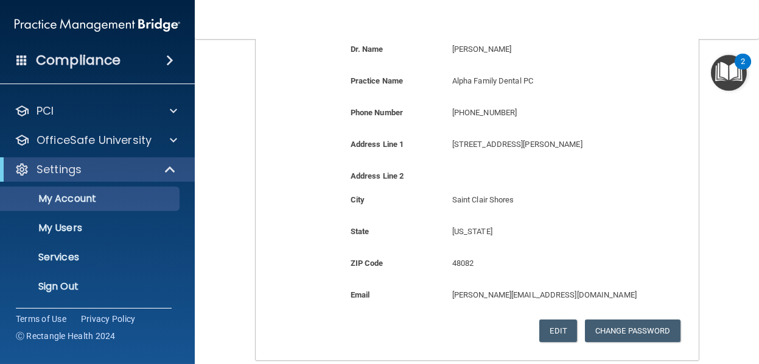
scroll to position [352, 0]
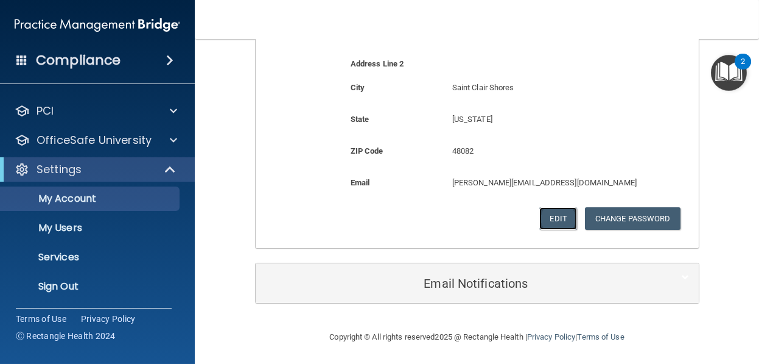
click at [548, 217] on button "Edit" at bounding box center [558, 218] width 37 height 23
select select "22"
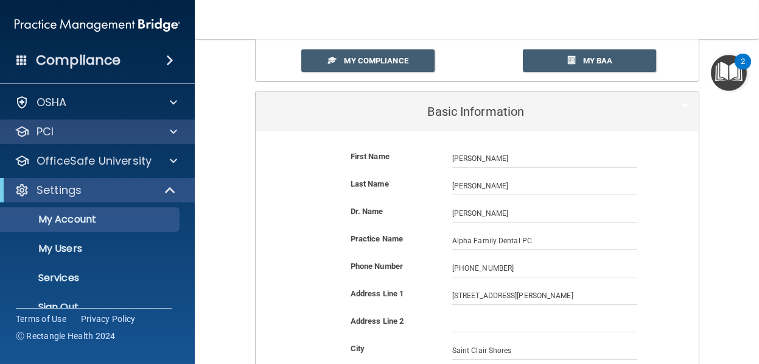
scroll to position [0, 0]
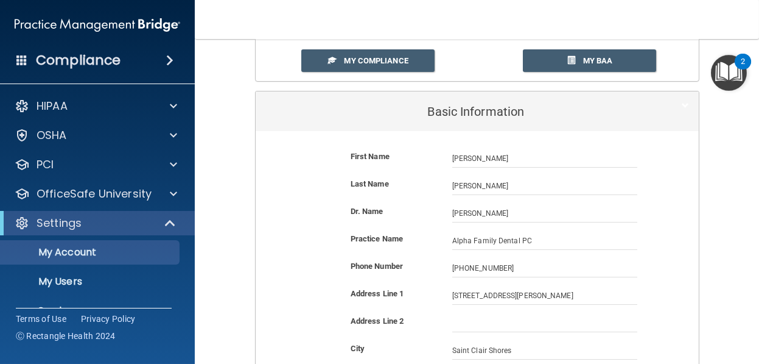
click at [77, 55] on h4 "Compliance" at bounding box center [78, 60] width 85 height 17
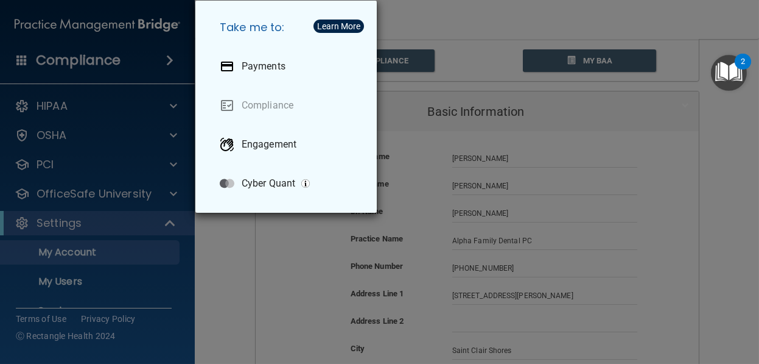
click at [234, 289] on div "Take me to: Payments Compliance Engagement Cyber Quant" at bounding box center [379, 182] width 759 height 364
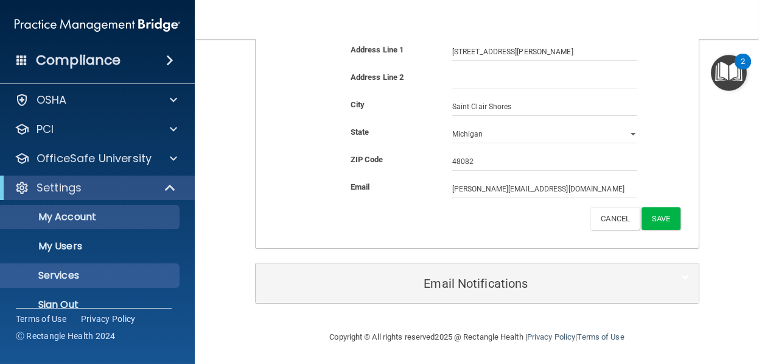
scroll to position [54, 0]
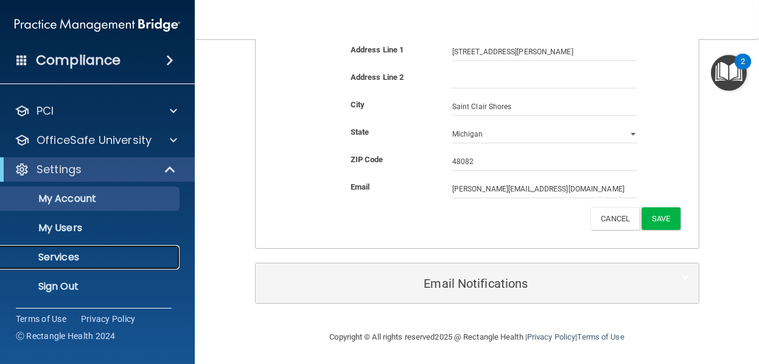
click at [82, 253] on p "Services" at bounding box center [91, 257] width 166 height 12
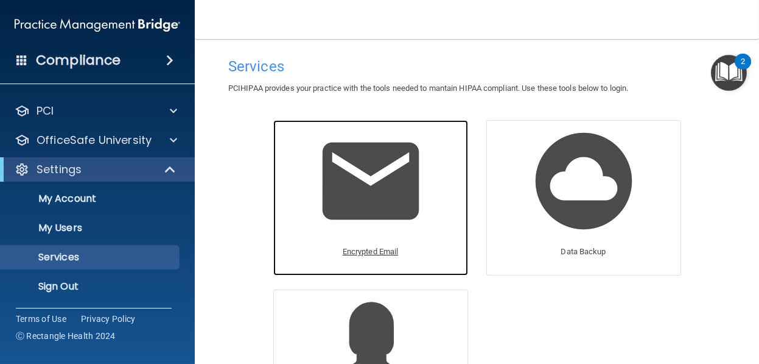
click at [399, 194] on img at bounding box center [371, 181] width 116 height 116
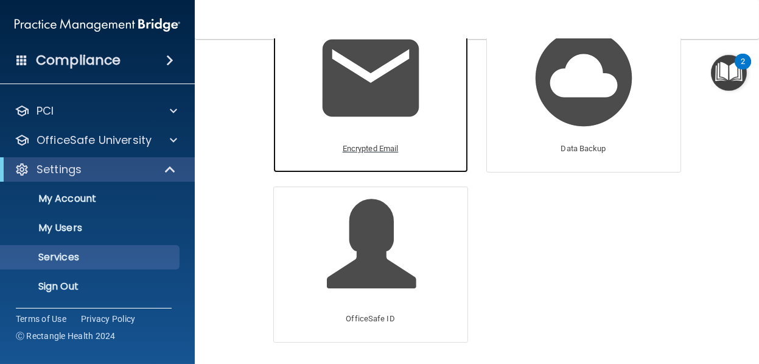
scroll to position [122, 0]
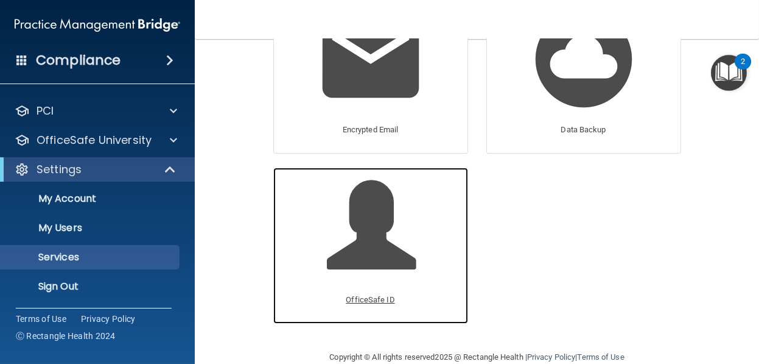
click at [351, 296] on p "OfficeSafe ID" at bounding box center [370, 299] width 49 height 15
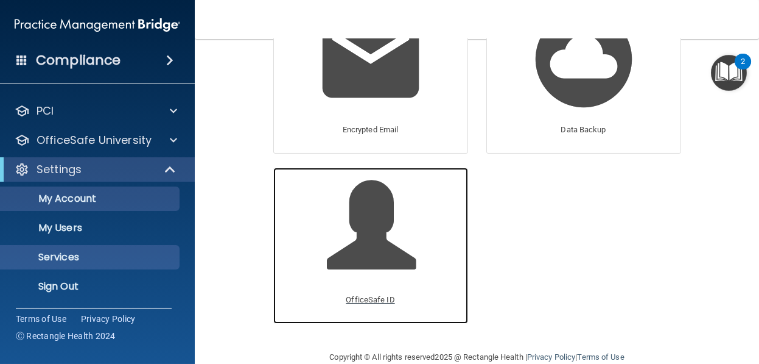
scroll to position [0, 0]
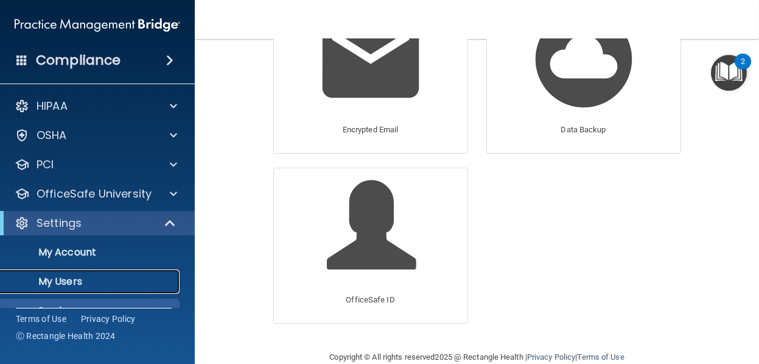
click at [78, 279] on p "My Users" at bounding box center [91, 281] width 166 height 12
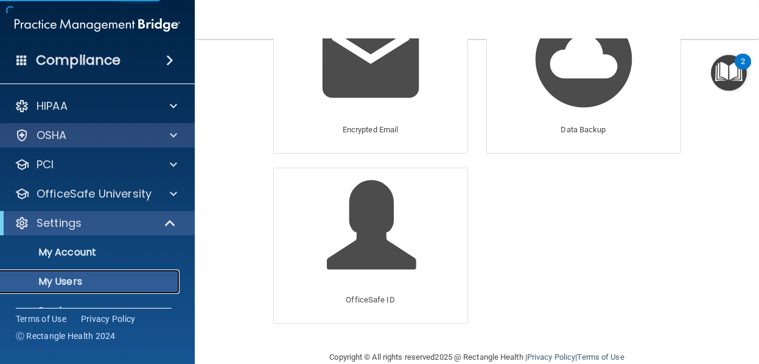
scroll to position [142, 0]
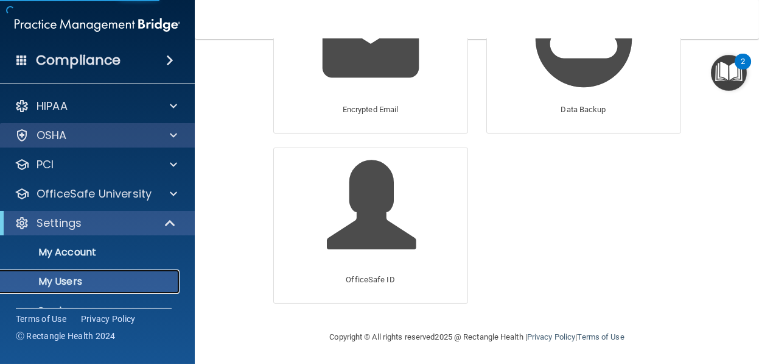
select select "20"
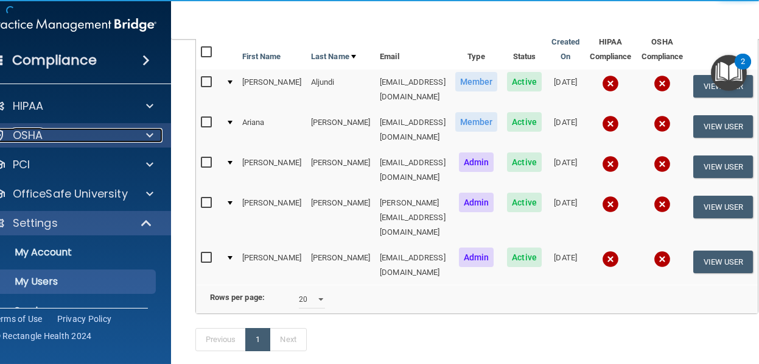
click at [49, 134] on div "OSHA" at bounding box center [57, 135] width 151 height 15
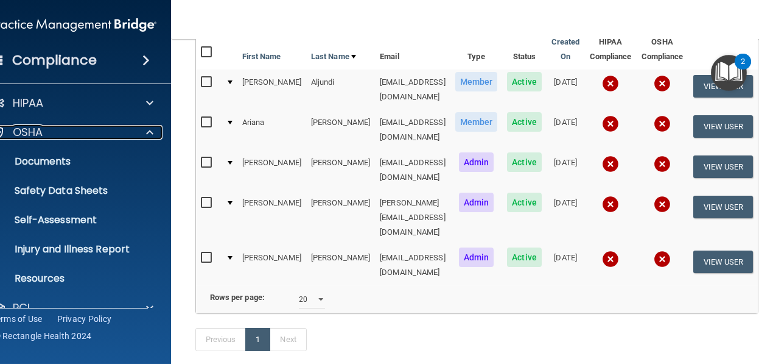
scroll to position [0, 0]
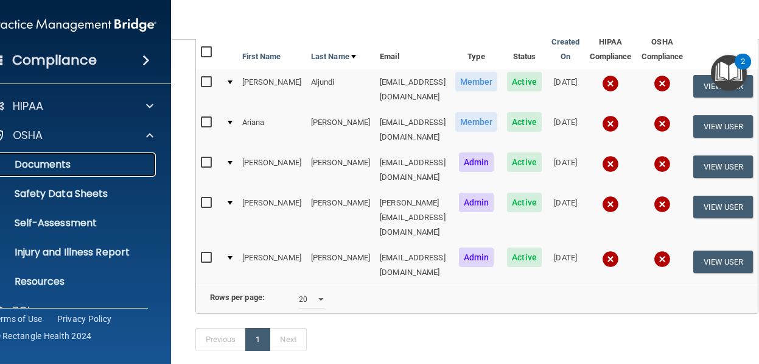
click at [72, 159] on p "Documents" at bounding box center [67, 164] width 166 height 12
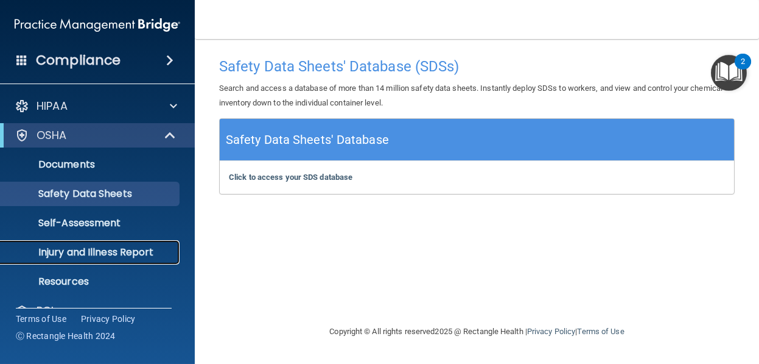
click at [102, 251] on p "Injury and Illness Report" at bounding box center [91, 252] width 166 height 12
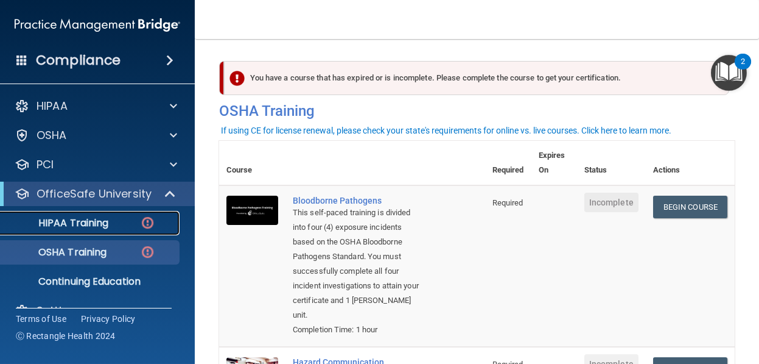
click at [104, 221] on p "HIPAA Training" at bounding box center [58, 223] width 100 height 12
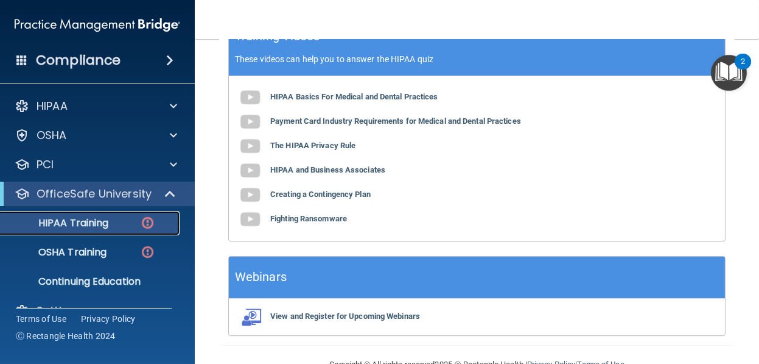
scroll to position [474, 0]
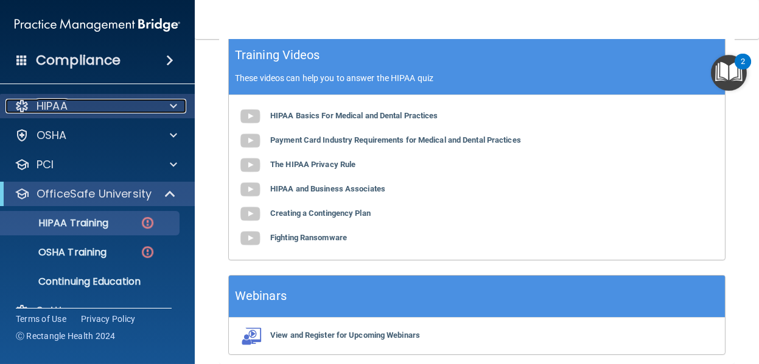
click at [179, 104] on div at bounding box center [172, 106] width 30 height 15
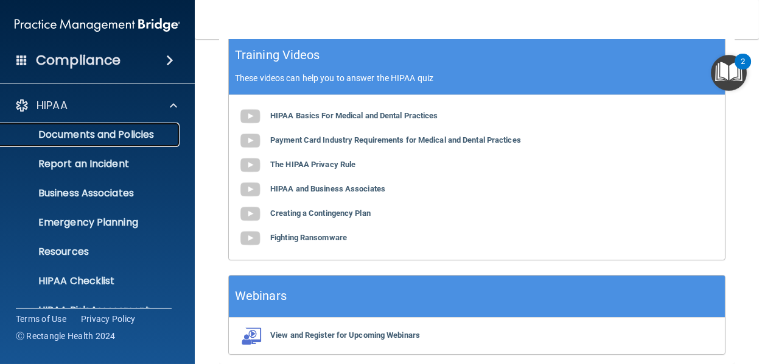
click at [147, 124] on link "Documents and Policies" at bounding box center [84, 134] width 192 height 24
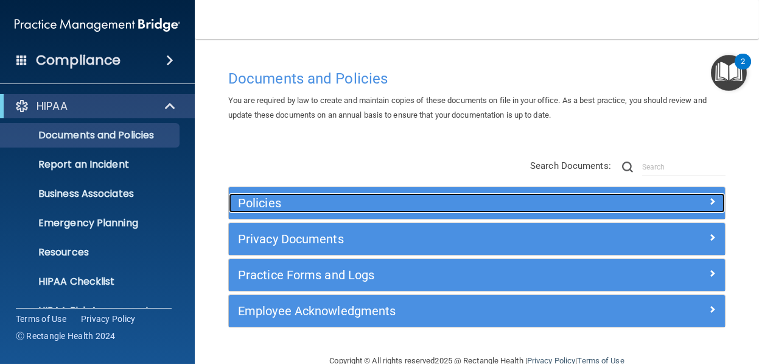
click at [709, 203] on span at bounding box center [712, 201] width 7 height 15
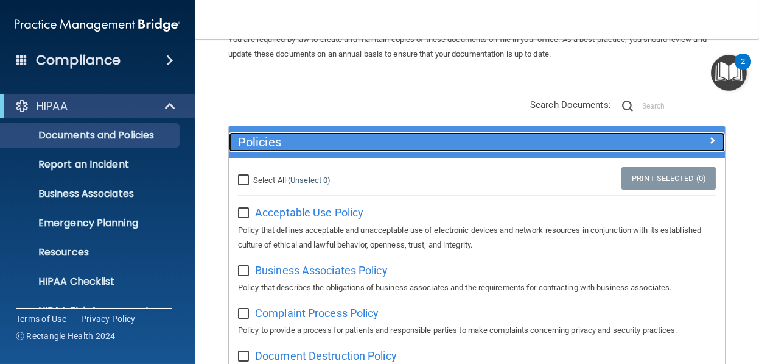
scroll to position [122, 0]
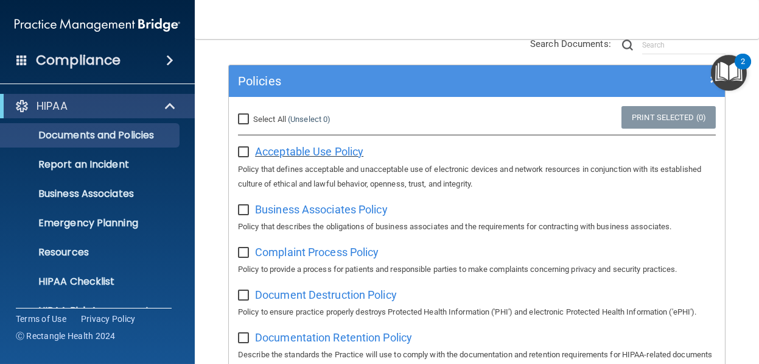
click at [316, 150] on span "Acceptable Use Policy" at bounding box center [309, 151] width 108 height 13
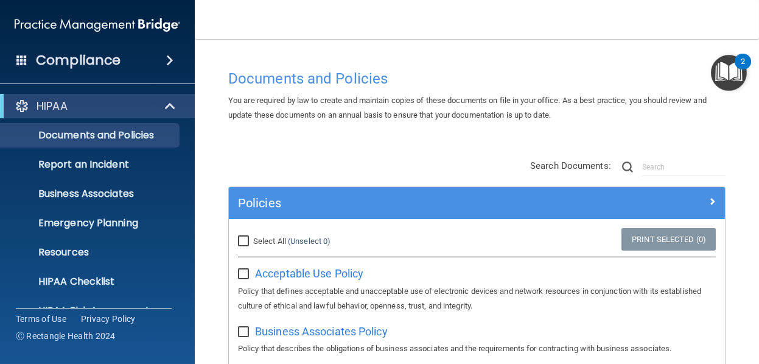
scroll to position [61, 0]
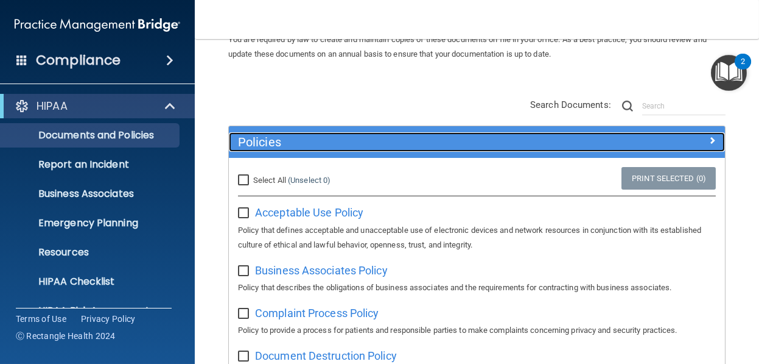
click at [269, 138] on h5 "Policies" at bounding box center [415, 141] width 354 height 13
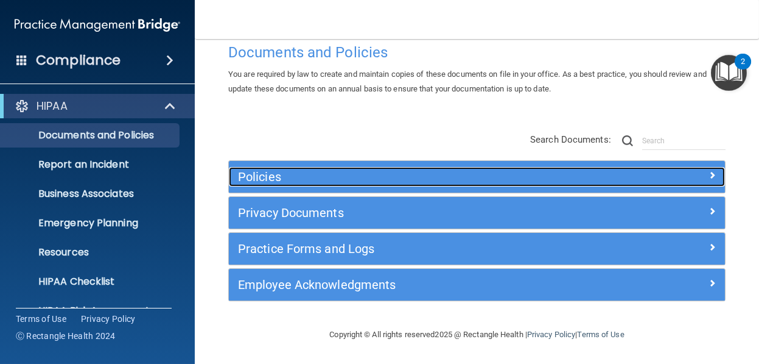
scroll to position [24, 0]
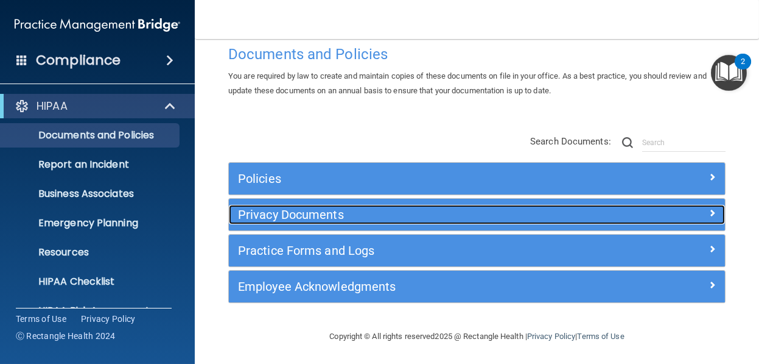
click at [318, 213] on h5 "Privacy Documents" at bounding box center [415, 214] width 354 height 13
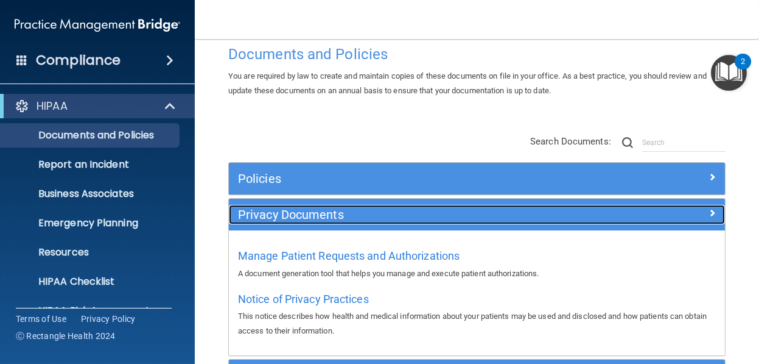
scroll to position [85, 0]
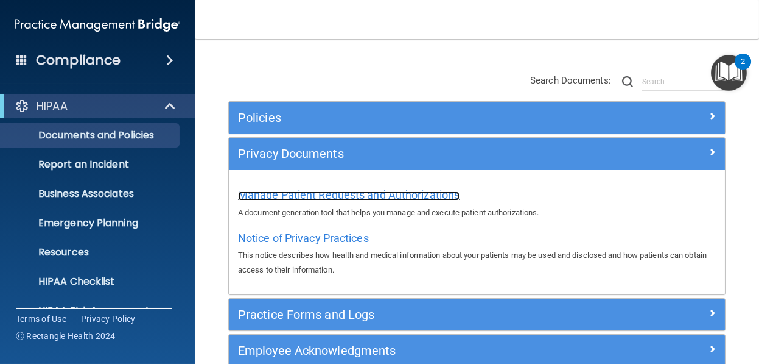
click at [310, 192] on span "Manage Patient Requests and Authorizations" at bounding box center [349, 194] width 222 height 13
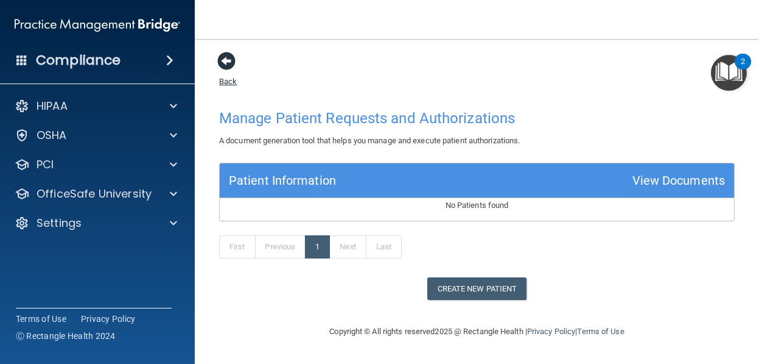
click at [225, 60] on span at bounding box center [226, 61] width 18 height 18
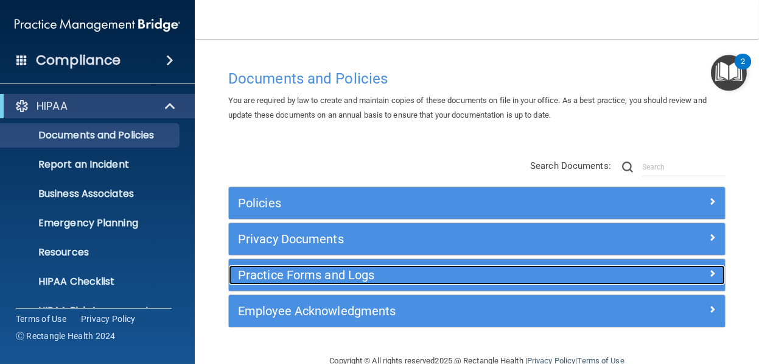
click at [328, 272] on h5 "Practice Forms and Logs" at bounding box center [415, 274] width 354 height 13
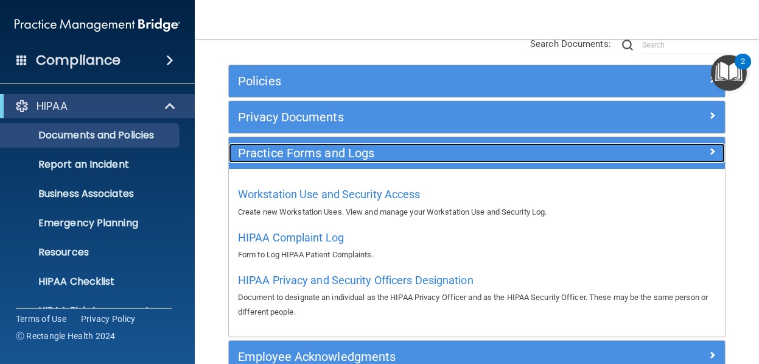
scroll to position [183, 0]
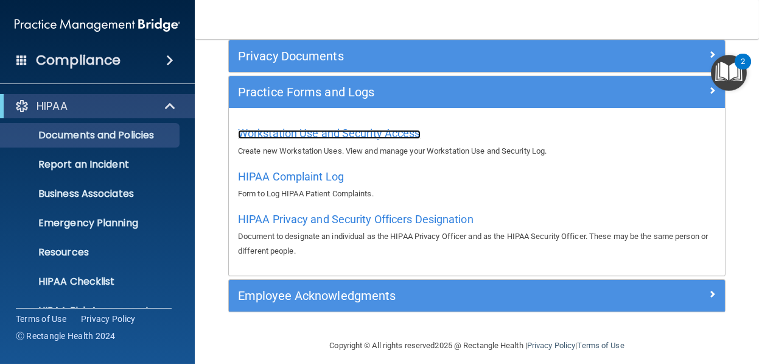
click at [298, 129] on span "Workstation Use and Security Access" at bounding box center [329, 133] width 183 height 13
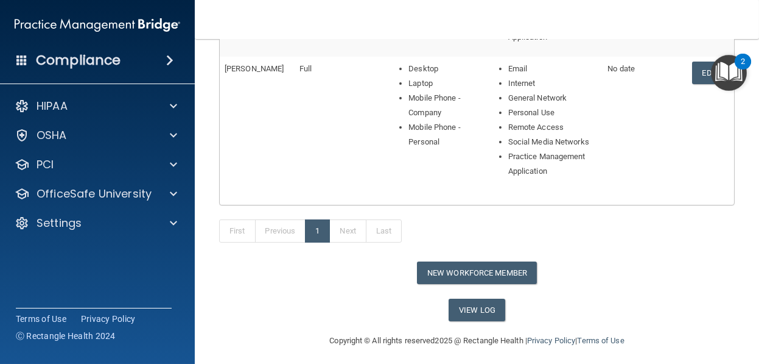
scroll to position [572, 0]
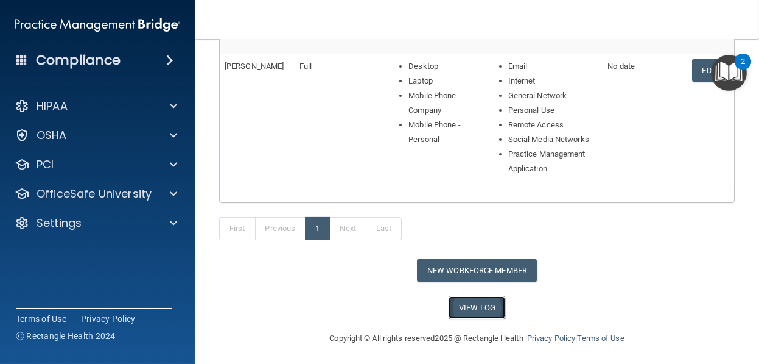
click at [490, 297] on link "View Log" at bounding box center [477, 307] width 57 height 23
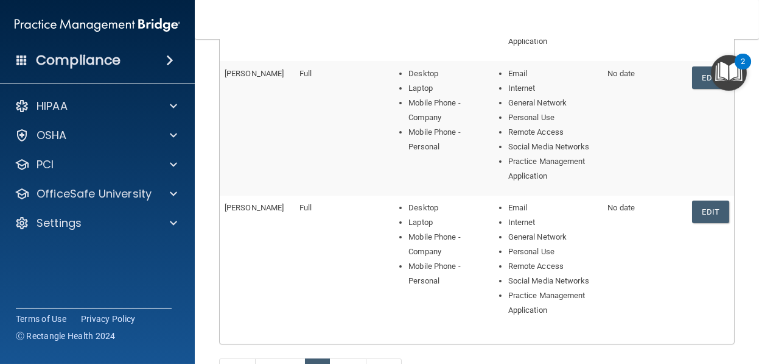
scroll to position [390, 0]
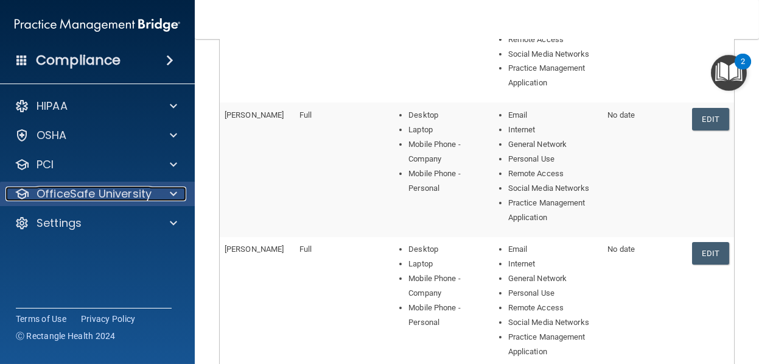
click at [152, 192] on div "OfficeSafe University" at bounding box center [80, 193] width 151 height 15
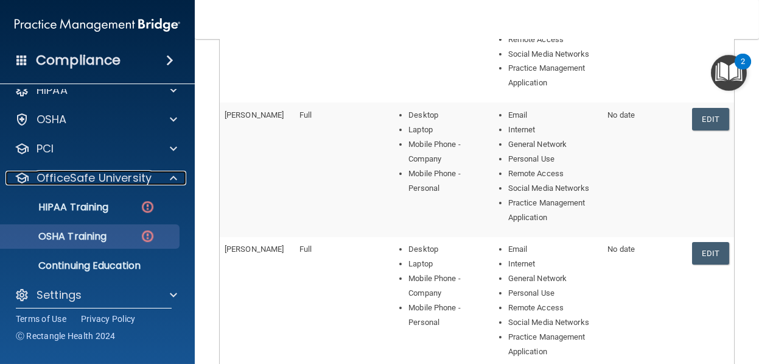
scroll to position [24, 0]
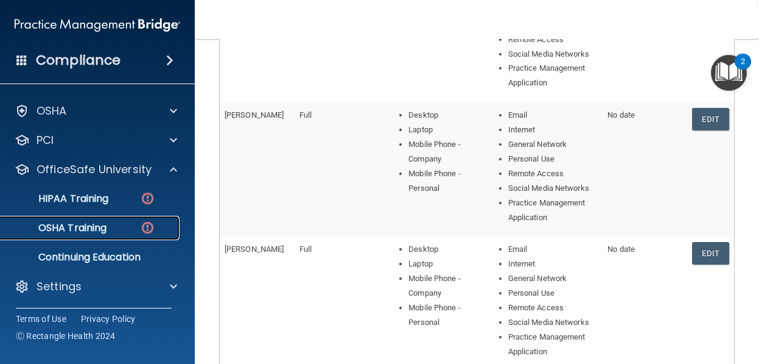
click at [150, 229] on img at bounding box center [147, 227] width 15 height 15
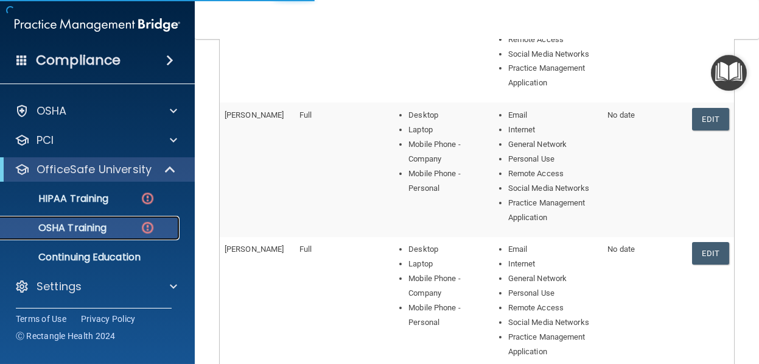
scroll to position [404, 0]
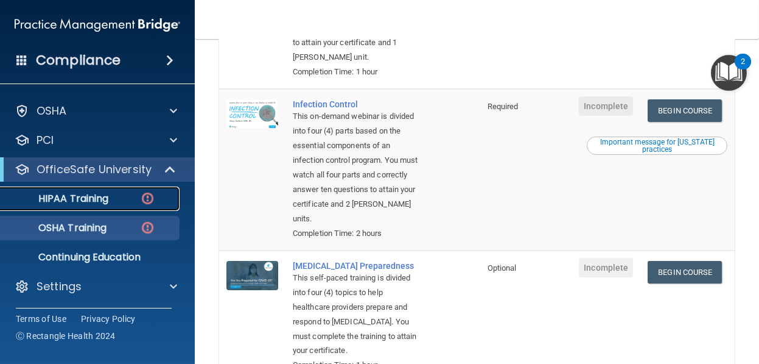
click at [149, 199] on img at bounding box center [147, 198] width 15 height 15
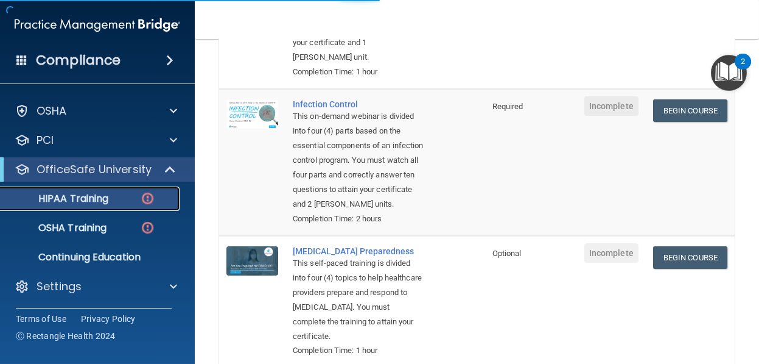
scroll to position [419, 0]
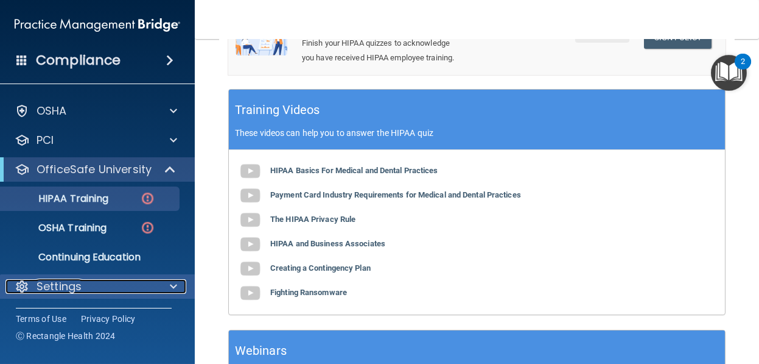
click at [172, 288] on span at bounding box center [173, 286] width 7 height 15
click at [173, 286] on span at bounding box center [173, 286] width 7 height 15
click at [95, 284] on div "Settings" at bounding box center [80, 286] width 151 height 15
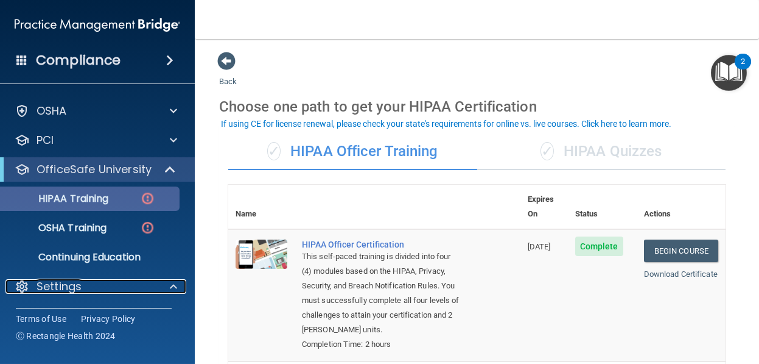
scroll to position [0, 0]
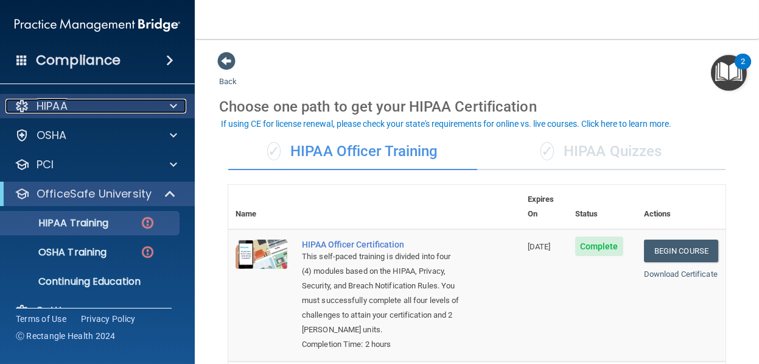
click at [171, 104] on span at bounding box center [173, 106] width 7 height 15
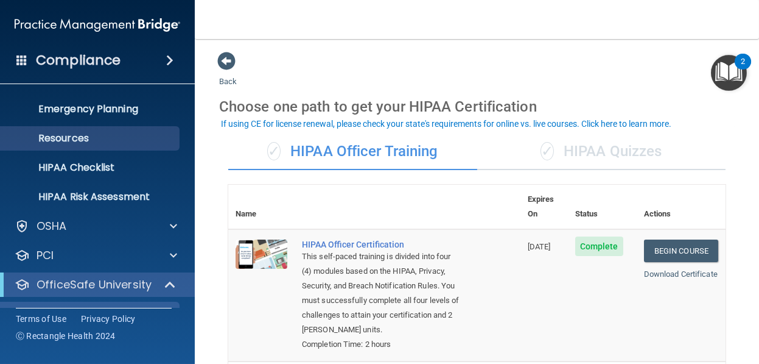
scroll to position [61, 0]
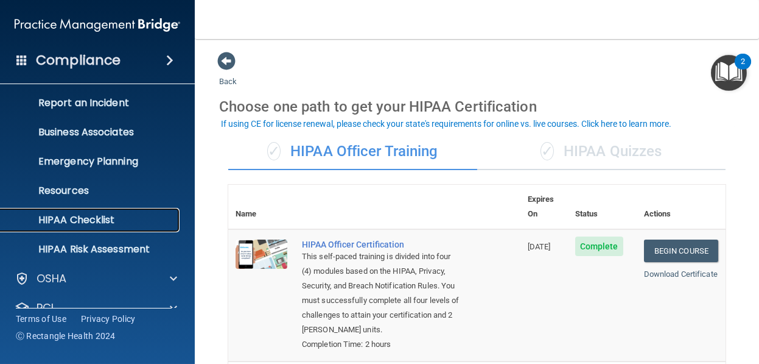
click at [90, 219] on p "HIPAA Checklist" at bounding box center [91, 220] width 166 height 12
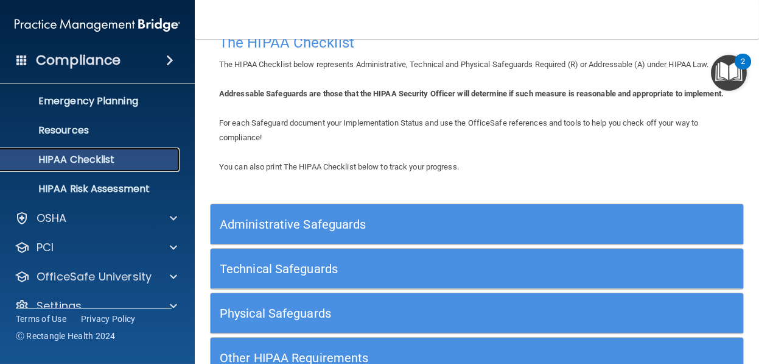
scroll to position [61, 0]
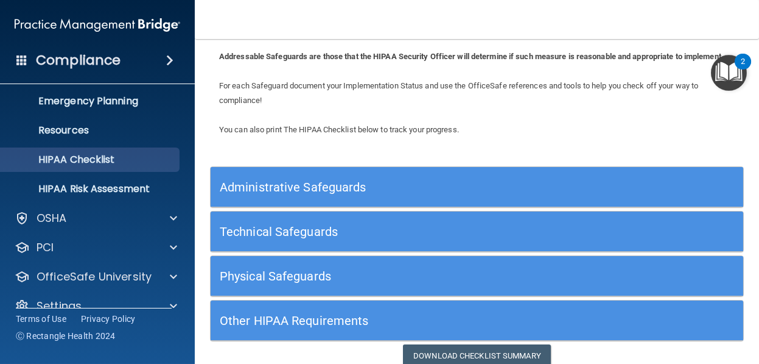
click at [323, 194] on h5 "Administrative Safeguards" at bounding box center [410, 186] width 381 height 13
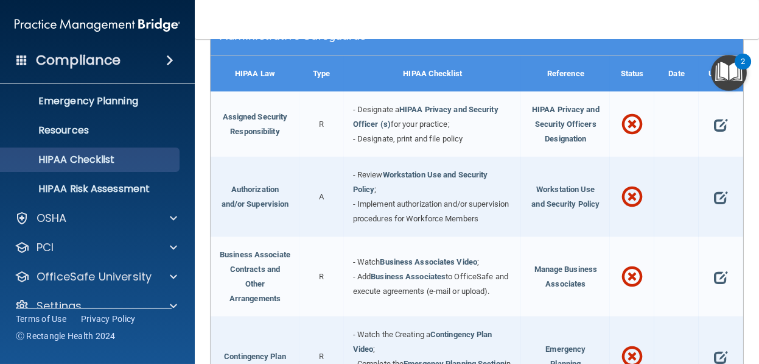
scroll to position [122, 0]
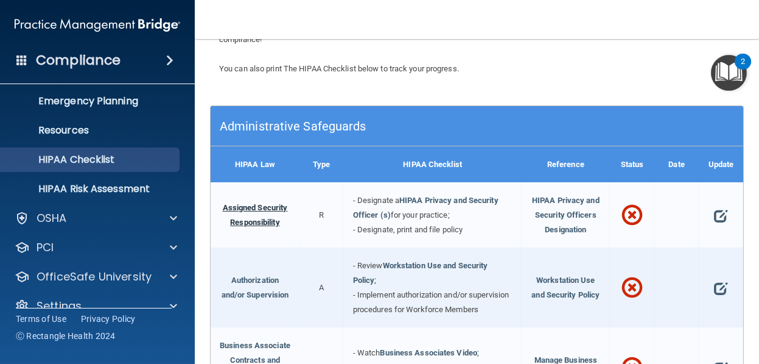
click at [258, 223] on link "Assigned Security Responsibility" at bounding box center [255, 215] width 65 height 24
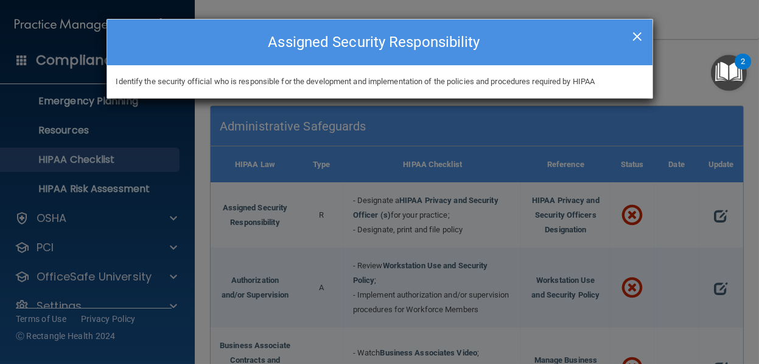
click at [642, 34] on span "×" at bounding box center [637, 35] width 11 height 24
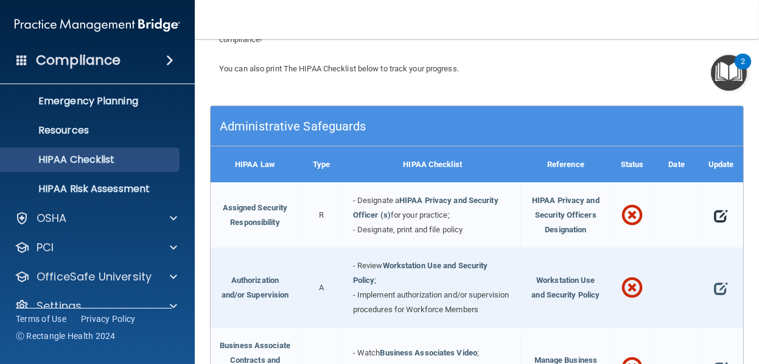
click at [714, 222] on span at bounding box center [720, 215] width 13 height 24
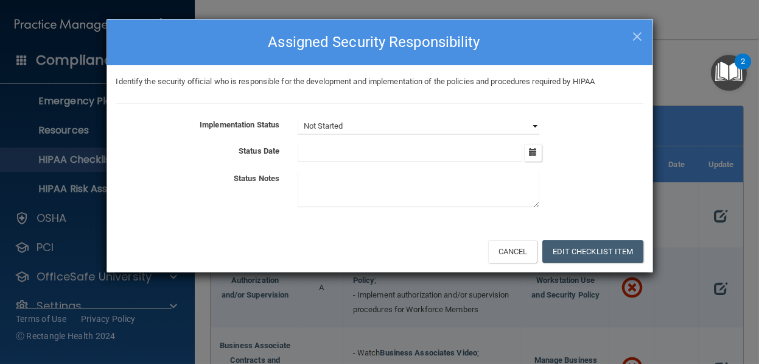
click at [378, 122] on select "Not Started In Progress Completed" at bounding box center [419, 126] width 242 height 17
select select "completed"
click at [298, 118] on select "Not Started In Progress Completed" at bounding box center [419, 126] width 242 height 17
click at [533, 151] on icon "button" at bounding box center [533, 152] width 8 height 8
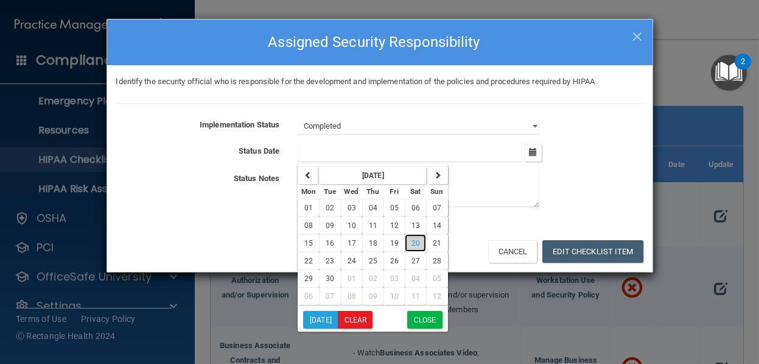
click at [412, 234] on button "20" at bounding box center [415, 243] width 21 height 18
type input "9/20/25"
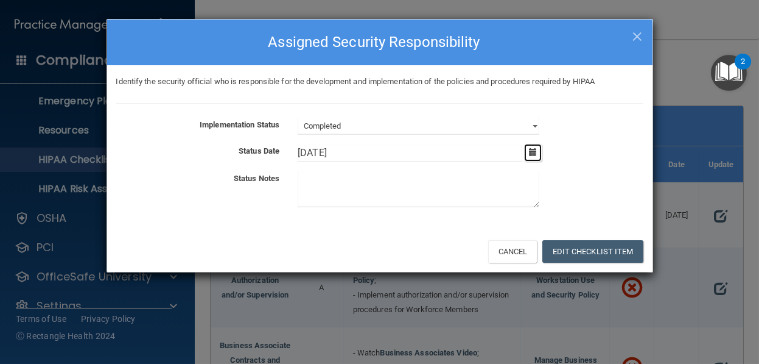
click at [533, 152] on icon "button" at bounding box center [533, 152] width 8 height 8
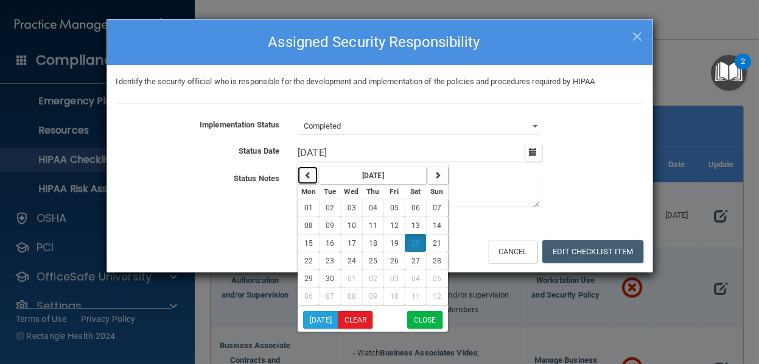
click at [309, 174] on icon "button" at bounding box center [307, 174] width 7 height 7
click at [421, 313] on button "Close" at bounding box center [424, 320] width 35 height 18
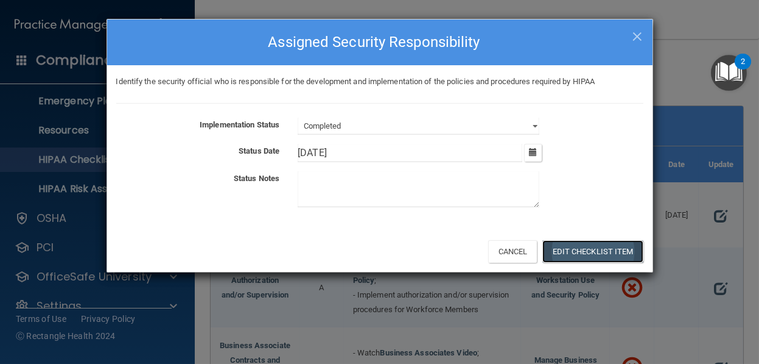
click at [591, 248] on button "Edit Checklist Item" at bounding box center [593, 251] width 101 height 23
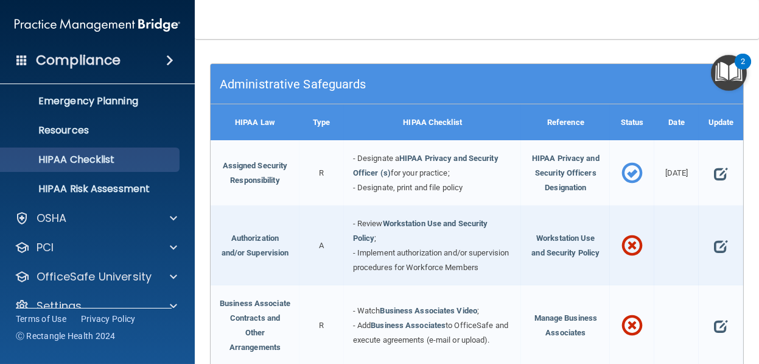
scroll to position [183, 0]
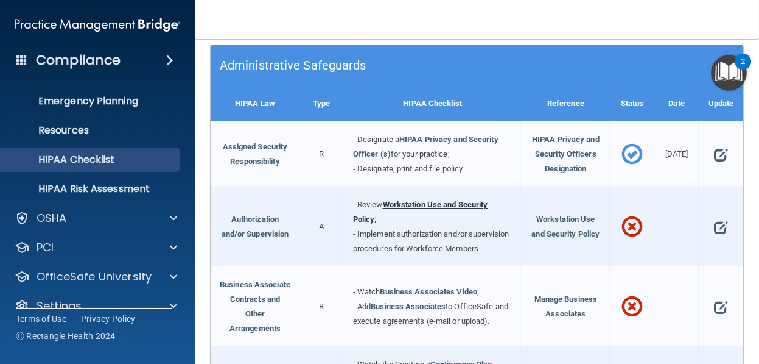
click at [414, 216] on link "Workstation Use and Security Policy" at bounding box center [420, 212] width 135 height 24
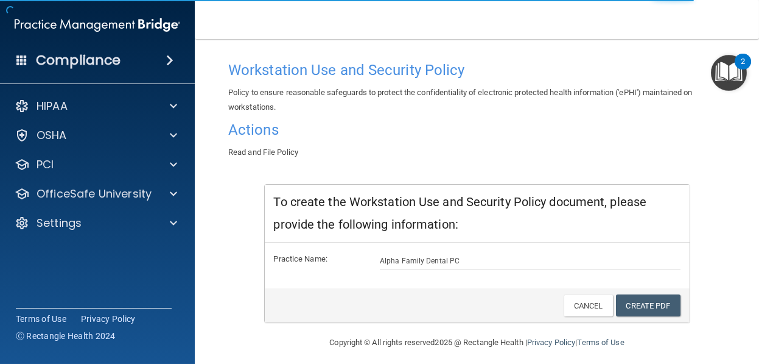
scroll to position [79, 0]
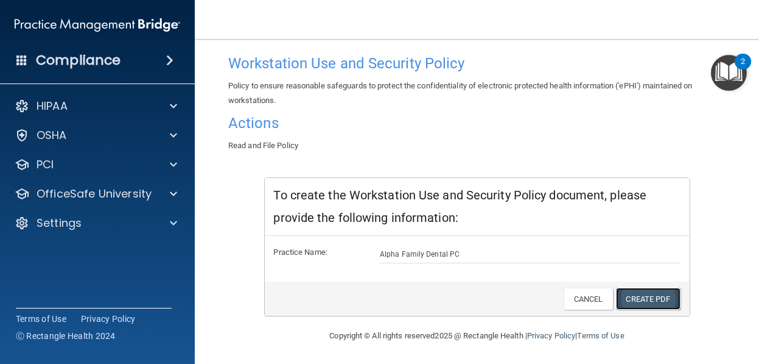
click at [652, 294] on link "Create PDF" at bounding box center [648, 298] width 65 height 23
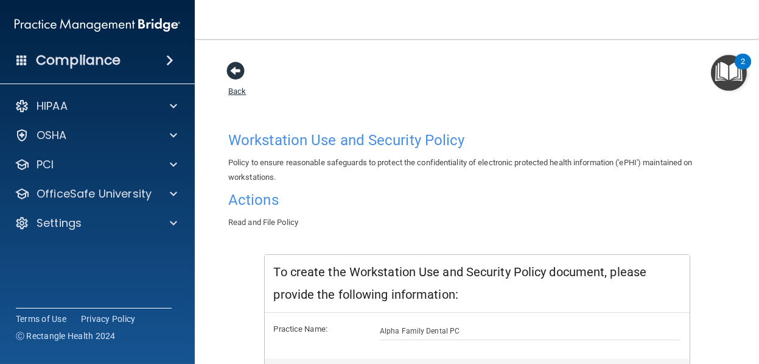
scroll to position [0, 0]
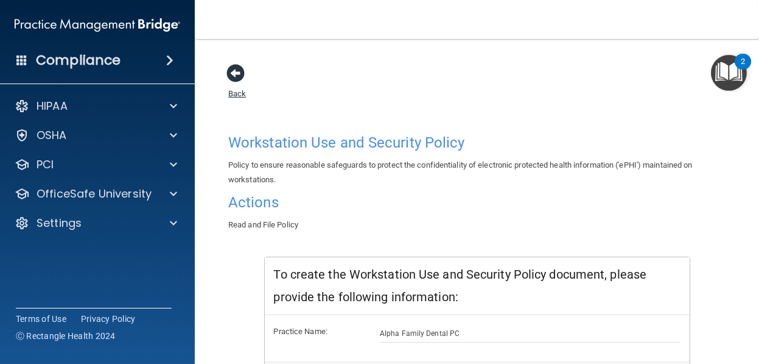
click at [237, 70] on span at bounding box center [236, 73] width 18 height 18
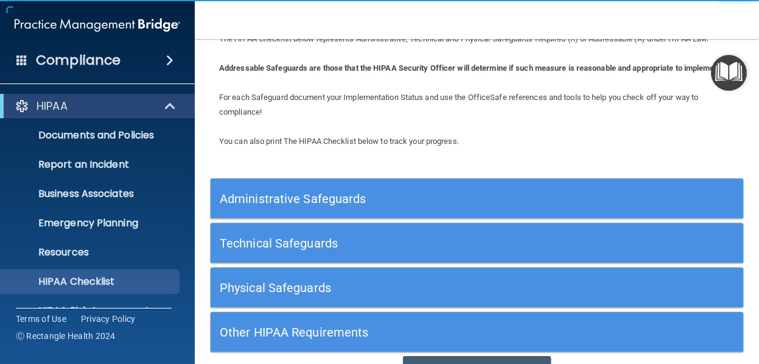
scroll to position [61, 0]
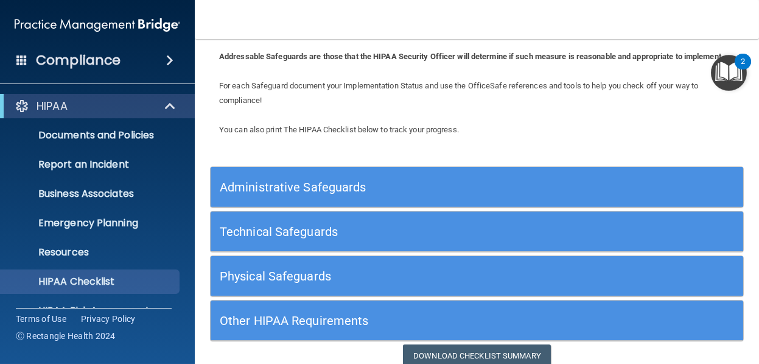
click at [328, 194] on h5 "Administrative Safeguards" at bounding box center [410, 186] width 381 height 13
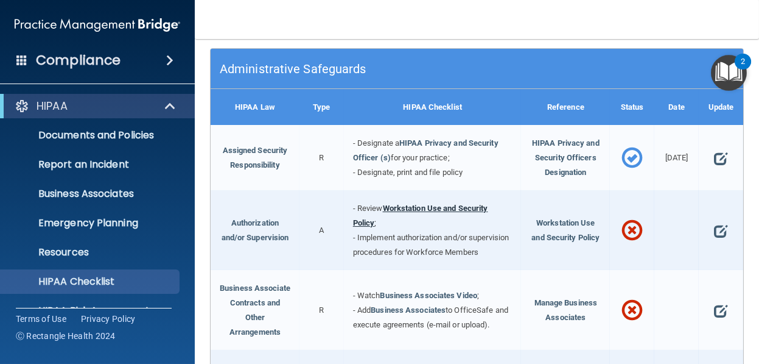
scroll to position [183, 0]
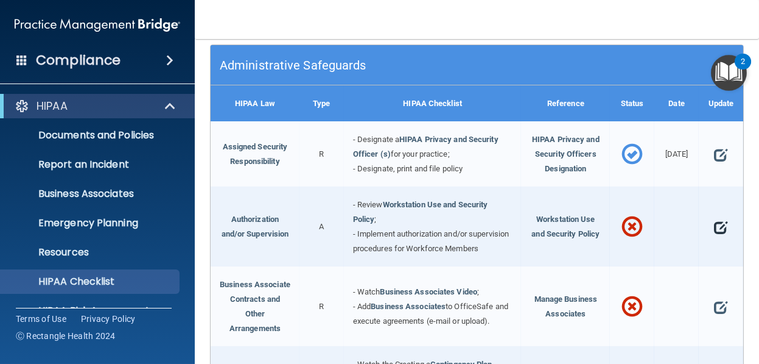
click at [716, 239] on span at bounding box center [720, 227] width 13 height 24
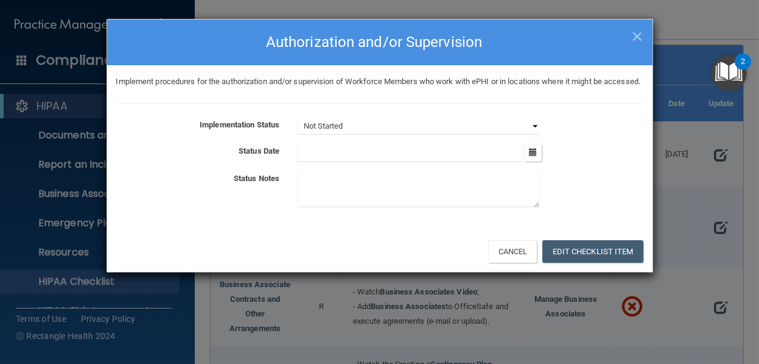
click at [533, 135] on select "Not Started In Progress Completed" at bounding box center [419, 126] width 242 height 17
select select "completed"
click at [298, 131] on select "Not Started In Progress Completed" at bounding box center [419, 126] width 242 height 17
click at [532, 156] on icon "button" at bounding box center [533, 152] width 8 height 8
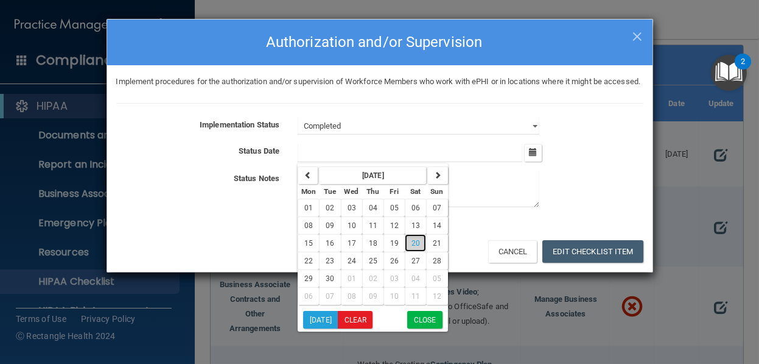
click at [412, 247] on span "20" at bounding box center [416, 243] width 9 height 9
type input "[DATE]"
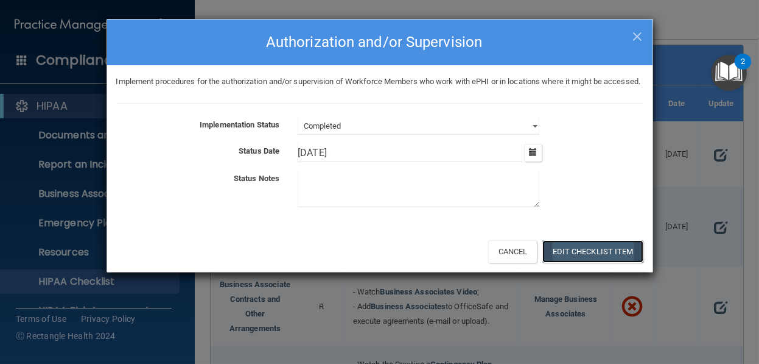
click at [585, 262] on button "Edit Checklist Item" at bounding box center [593, 251] width 101 height 23
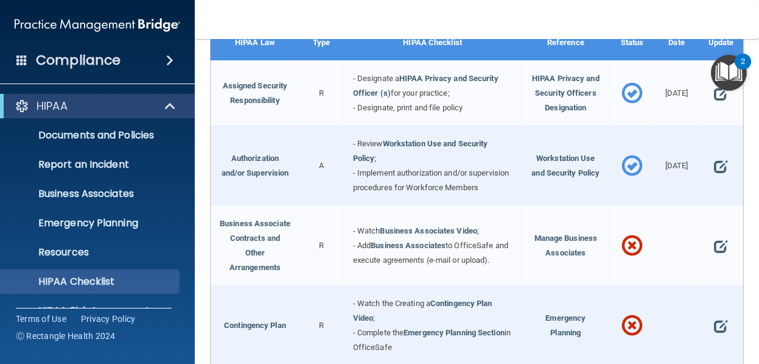
scroll to position [304, 0]
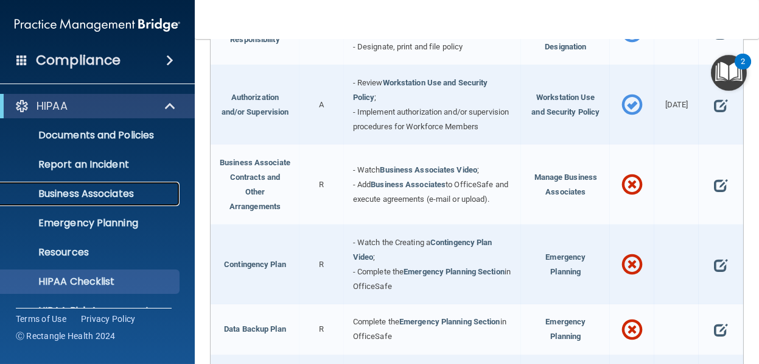
click at [113, 195] on p "Business Associates" at bounding box center [91, 194] width 166 height 12
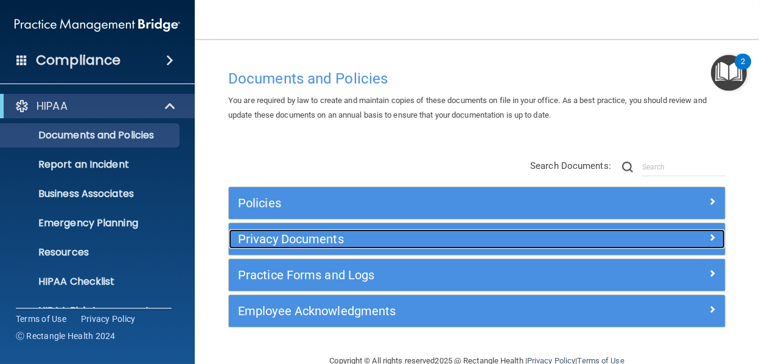
click at [342, 234] on h5 "Privacy Documents" at bounding box center [415, 238] width 354 height 13
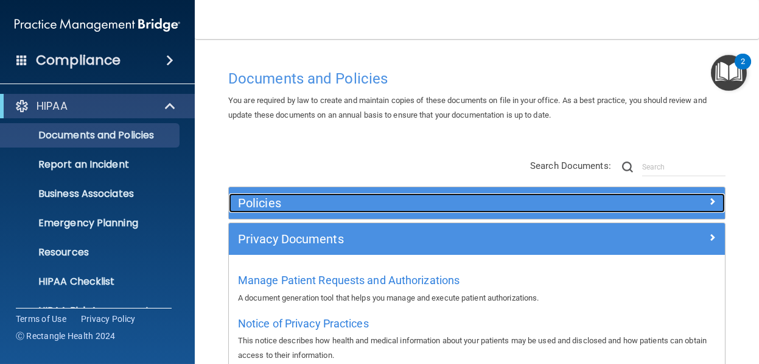
click at [327, 200] on h5 "Policies" at bounding box center [415, 202] width 354 height 13
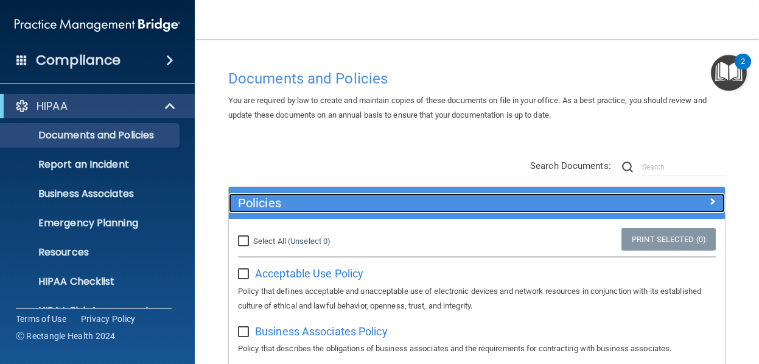
click at [308, 203] on h5 "Policies" at bounding box center [415, 202] width 354 height 13
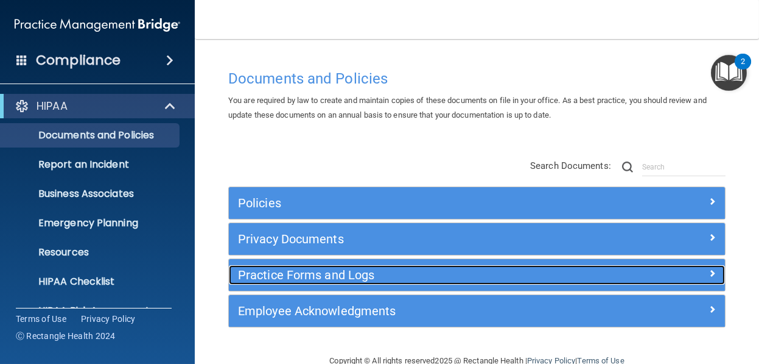
click at [370, 271] on h5 "Practice Forms and Logs" at bounding box center [415, 274] width 354 height 13
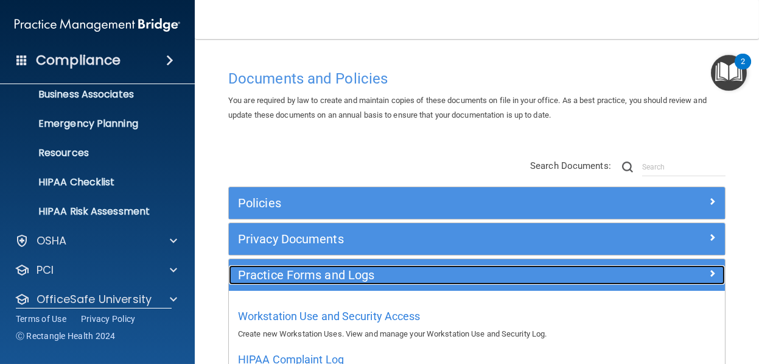
scroll to position [80, 0]
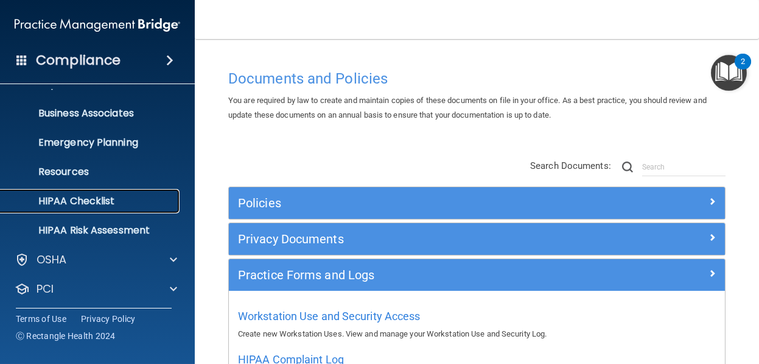
click at [99, 195] on p "HIPAA Checklist" at bounding box center [91, 201] width 166 height 12
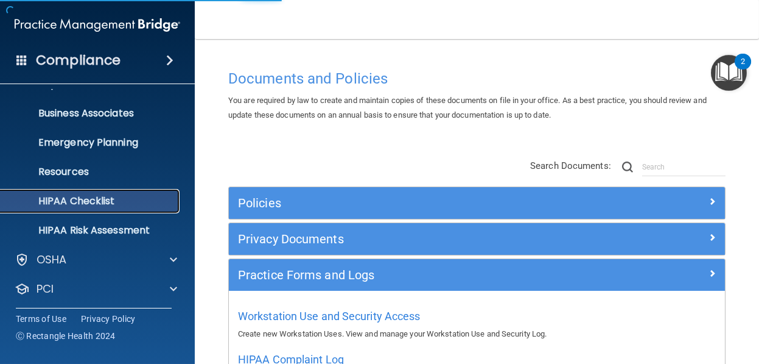
click at [105, 202] on p "HIPAA Checklist" at bounding box center [91, 201] width 166 height 12
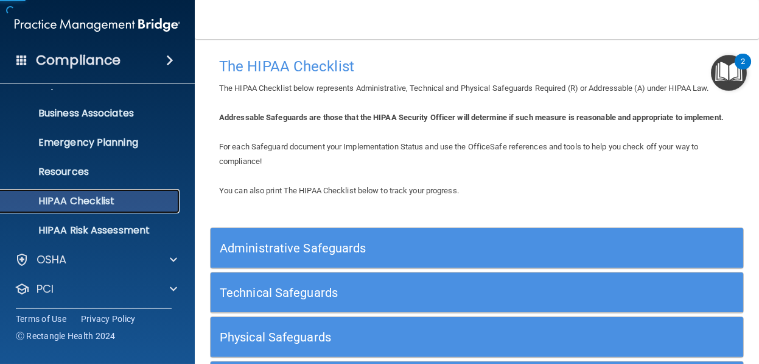
scroll to position [61, 0]
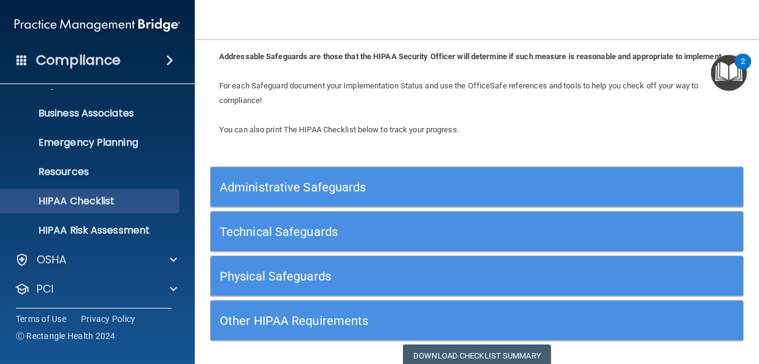
click at [353, 194] on h5 "Administrative Safeguards" at bounding box center [410, 186] width 381 height 13
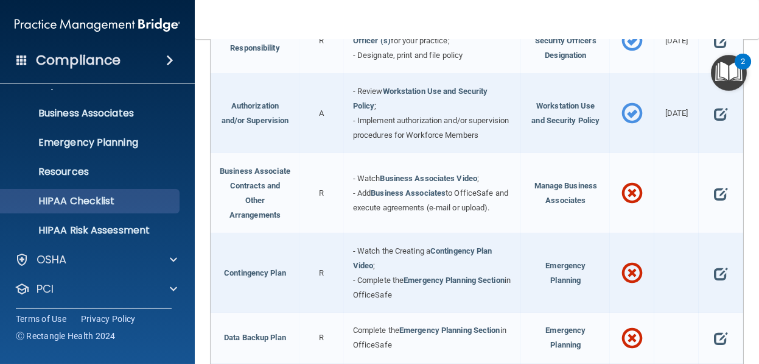
scroll to position [304, 0]
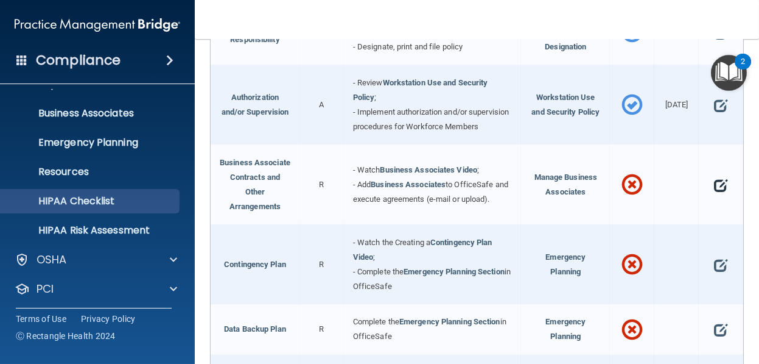
click at [716, 197] on span at bounding box center [720, 185] width 13 height 24
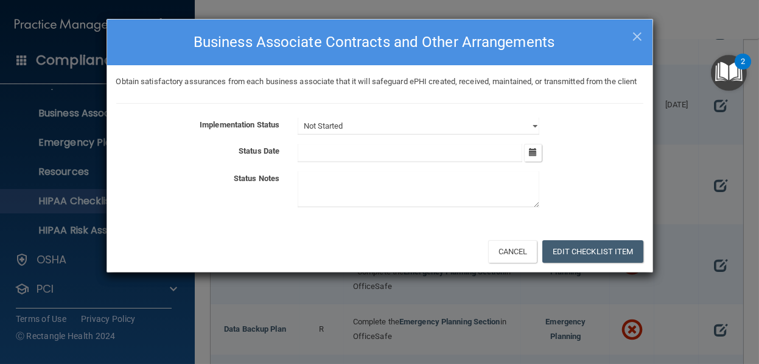
click at [449, 160] on input "text" at bounding box center [410, 153] width 225 height 18
click at [533, 156] on icon "button" at bounding box center [533, 152] width 8 height 8
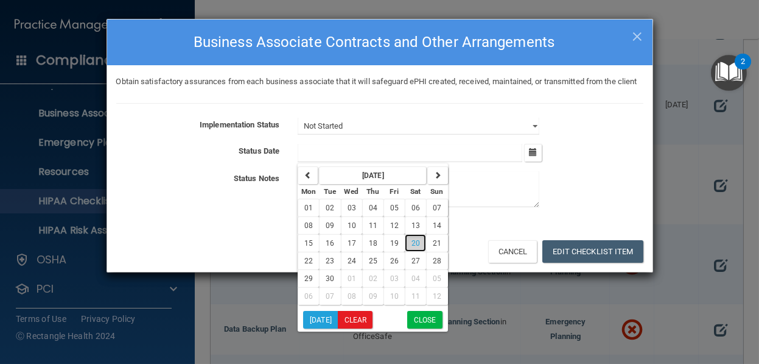
click at [414, 250] on button "20" at bounding box center [415, 243] width 21 height 18
type input "9/20/25"
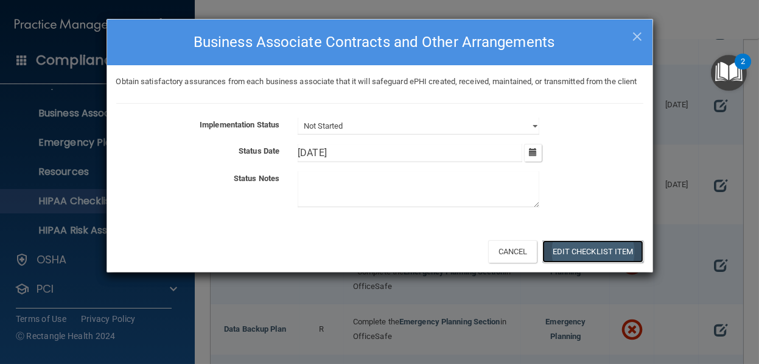
click at [588, 262] on button "Edit Checklist Item" at bounding box center [593, 251] width 101 height 23
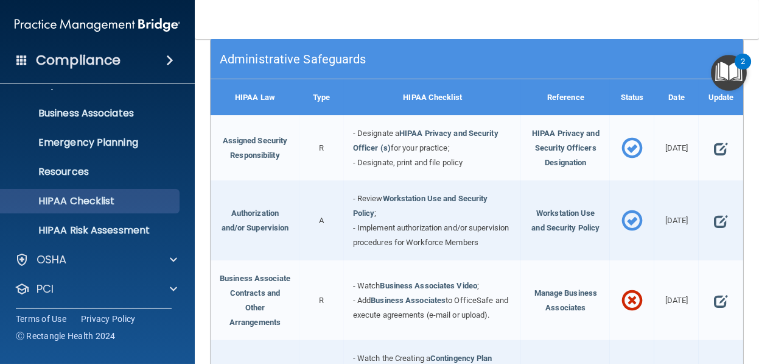
scroll to position [183, 0]
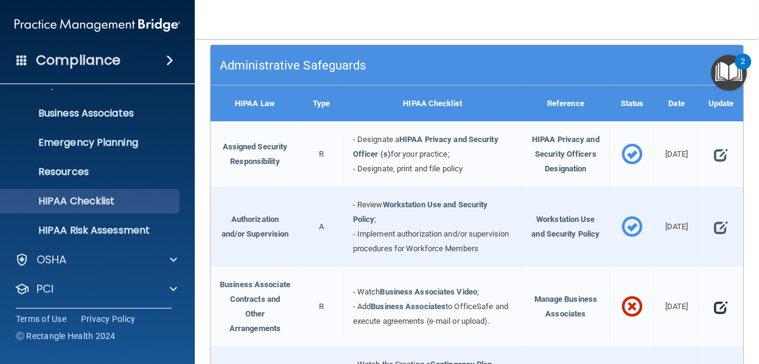
click at [717, 318] on span at bounding box center [720, 307] width 13 height 24
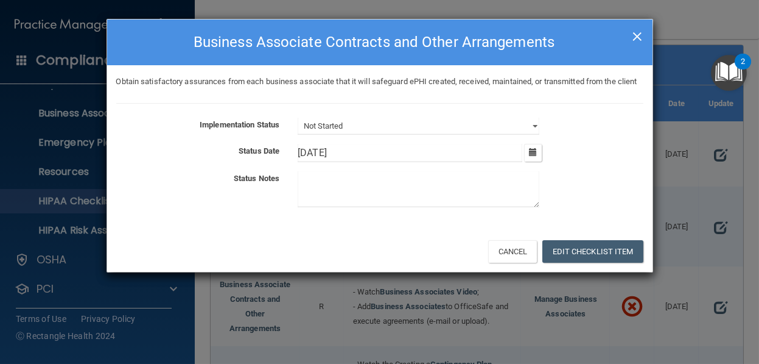
click at [639, 32] on span "×" at bounding box center [637, 35] width 11 height 24
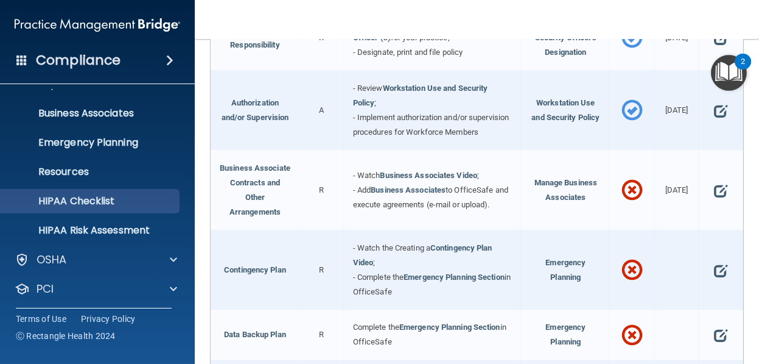
scroll to position [304, 0]
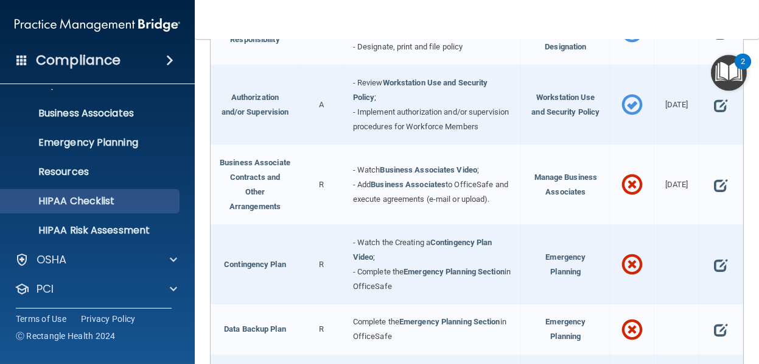
click at [623, 205] on span at bounding box center [632, 185] width 21 height 39
click at [714, 197] on span at bounding box center [720, 185] width 13 height 24
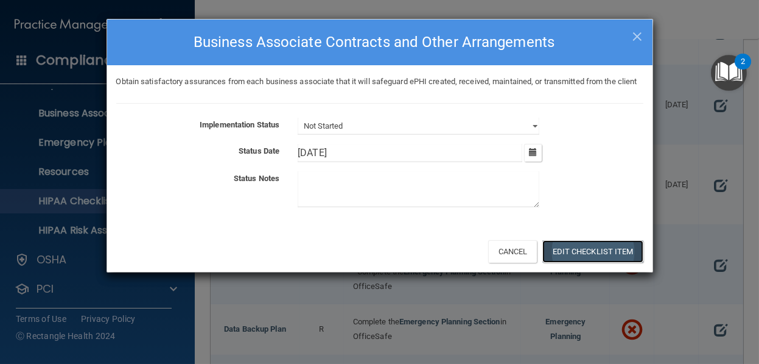
click at [579, 260] on button "Edit Checklist Item" at bounding box center [593, 251] width 101 height 23
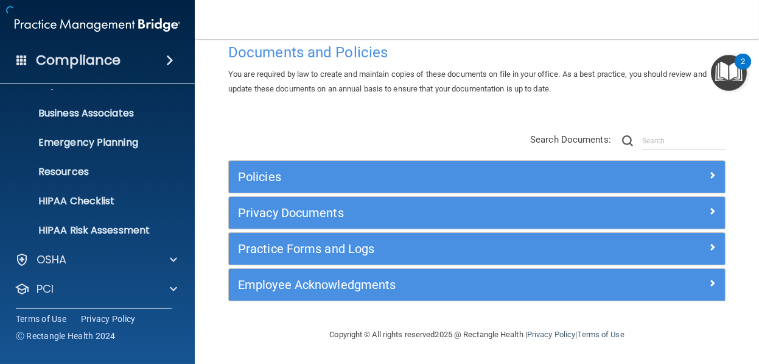
scroll to position [24, 0]
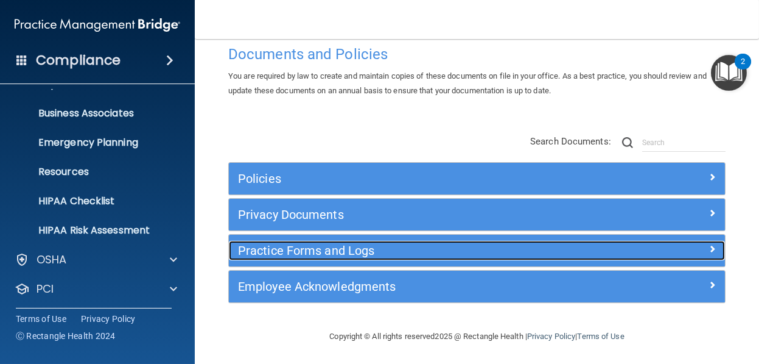
click at [297, 246] on h5 "Practice Forms and Logs" at bounding box center [415, 250] width 354 height 13
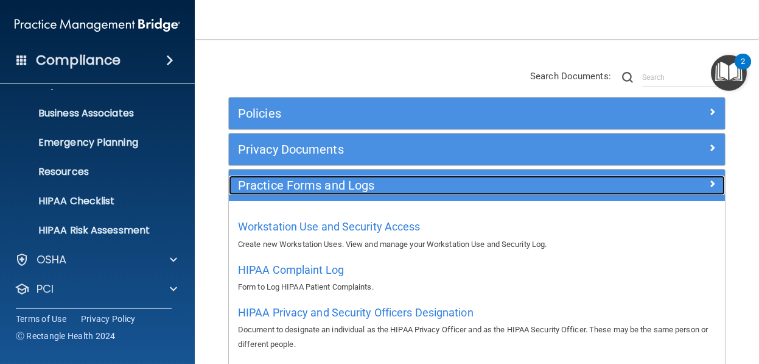
scroll to position [146, 0]
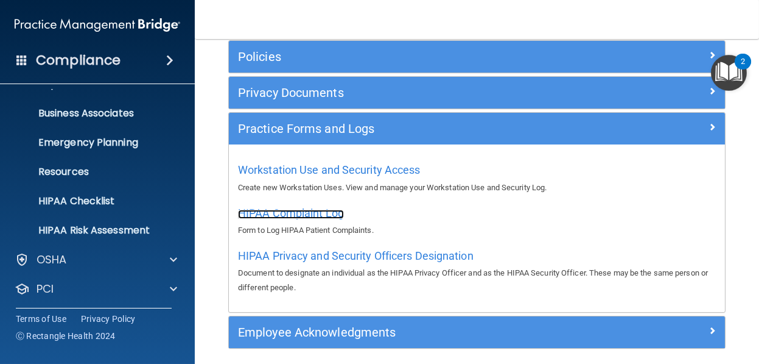
click at [294, 208] on span "HIPAA Complaint Log" at bounding box center [291, 212] width 106 height 13
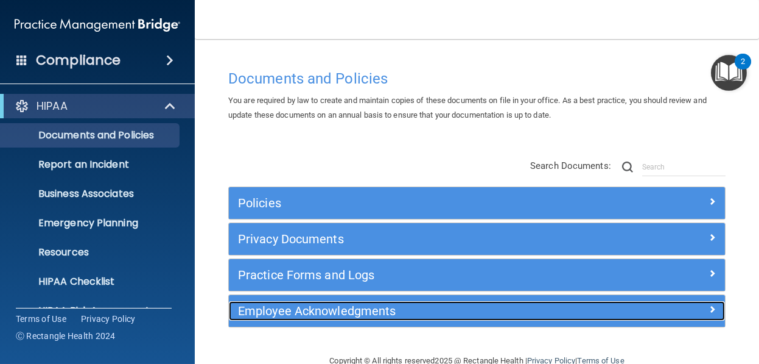
click at [272, 304] on h5 "Employee Acknowledgments" at bounding box center [415, 310] width 354 height 13
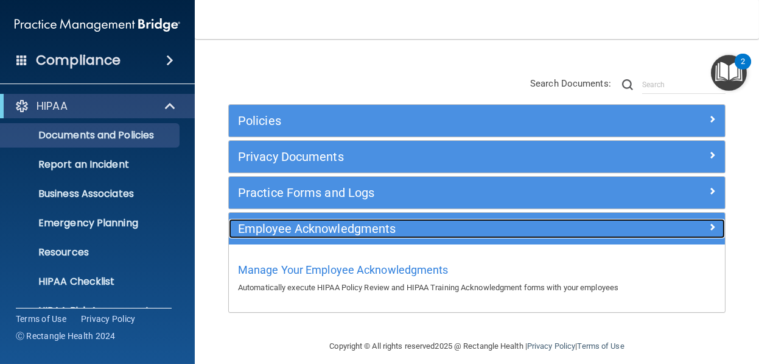
scroll to position [91, 0]
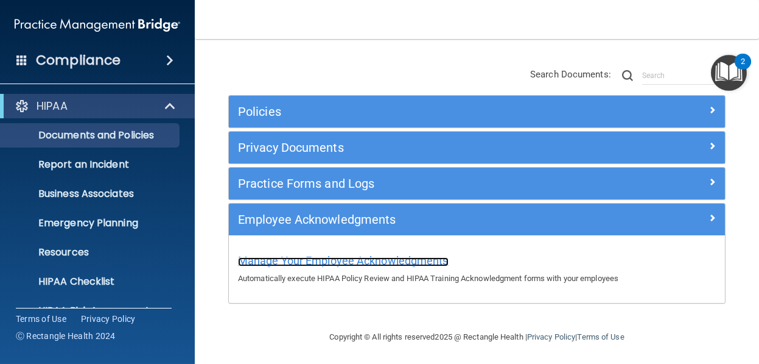
click at [292, 254] on span "Manage Your Employee Acknowledgments" at bounding box center [343, 260] width 211 height 13
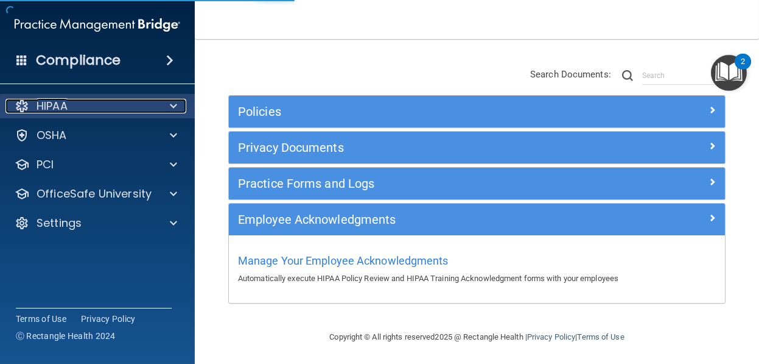
click at [121, 100] on div "HIPAA" at bounding box center [80, 106] width 151 height 15
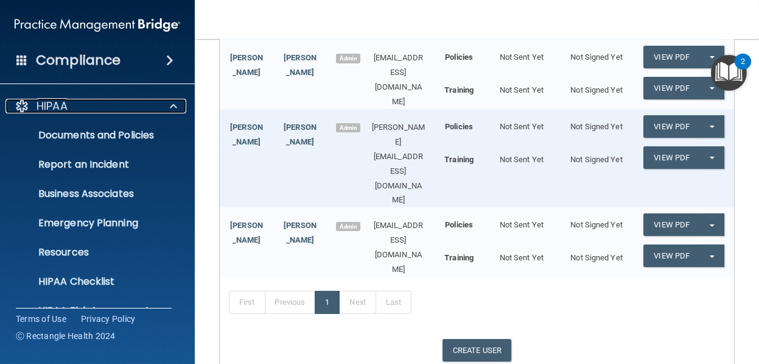
scroll to position [297, 0]
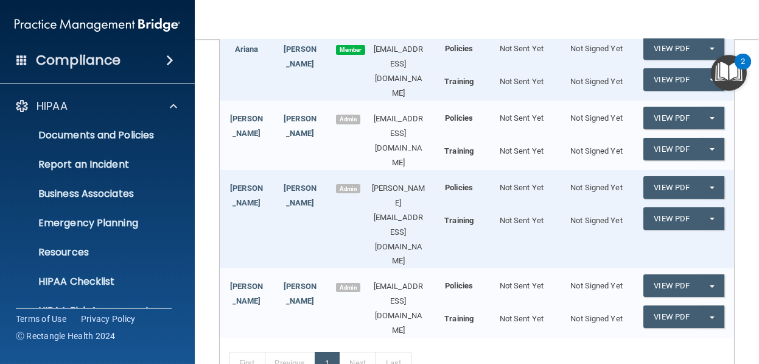
click at [384, 170] on div "[PERSON_NAME] Admin [EMAIL_ADDRESS][DOMAIN_NAME] Policies Not Sent Yet Not Sign…" at bounding box center [477, 134] width 515 height 69
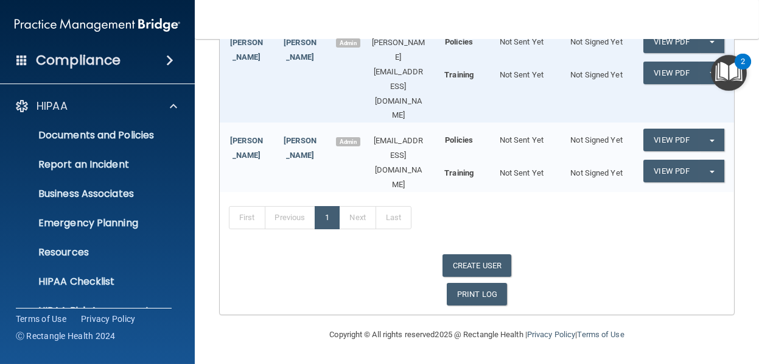
scroll to position [601, 0]
click at [95, 134] on p "Documents and Policies" at bounding box center [91, 135] width 166 height 12
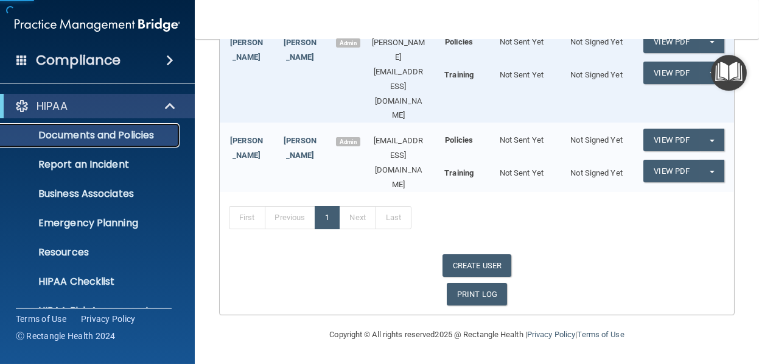
scroll to position [24, 0]
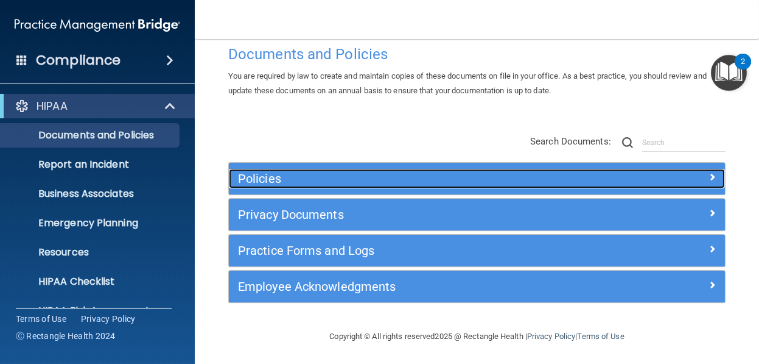
click at [297, 174] on h5 "Policies" at bounding box center [415, 178] width 354 height 13
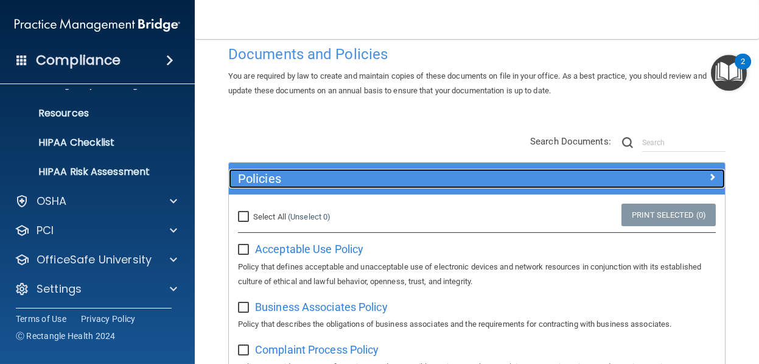
scroll to position [141, 0]
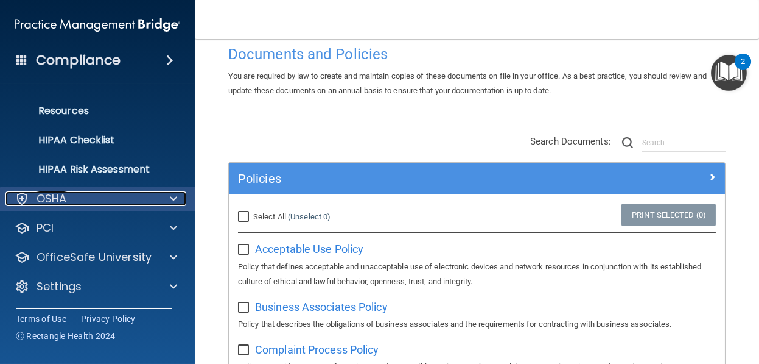
click at [66, 196] on p "OSHA" at bounding box center [52, 198] width 30 height 15
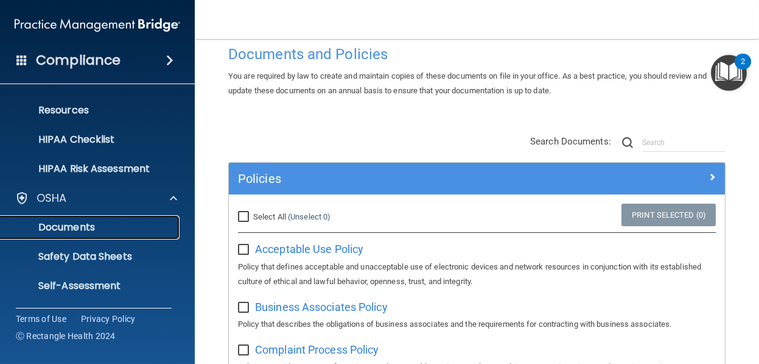
click at [72, 228] on p "Documents" at bounding box center [91, 227] width 166 height 12
